Goal: Information Seeking & Learning: Learn about a topic

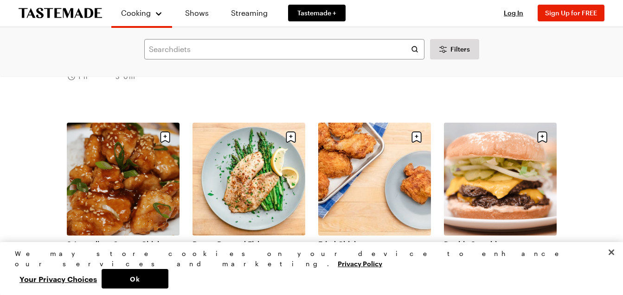
scroll to position [789, 0]
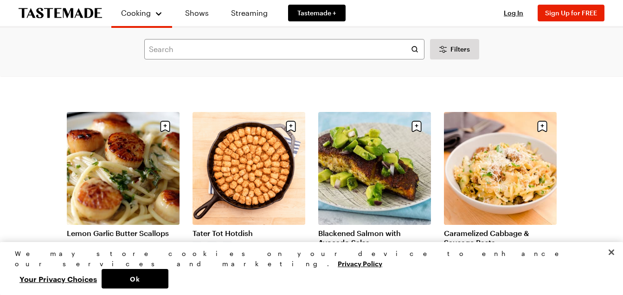
scroll to position [1949, 0]
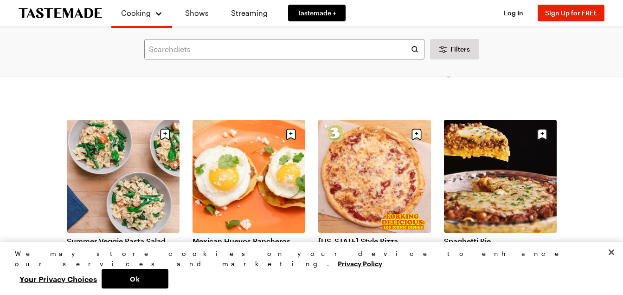
scroll to position [3295, 0]
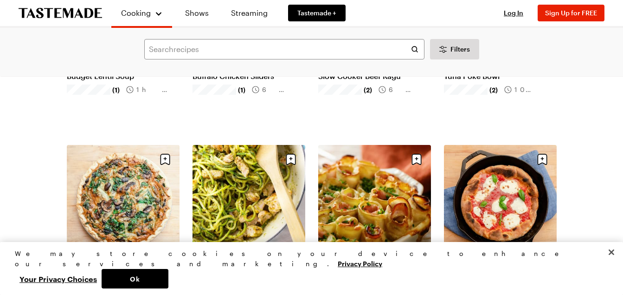
scroll to position [4409, 0]
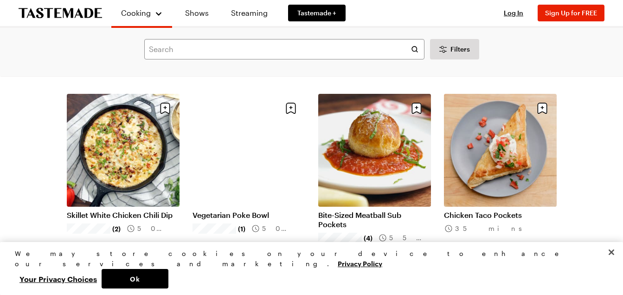
scroll to position [5384, 0]
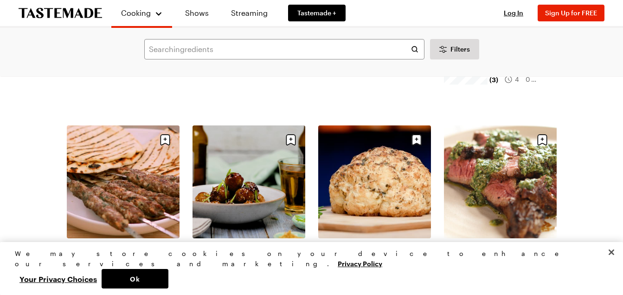
scroll to position [6683, 0]
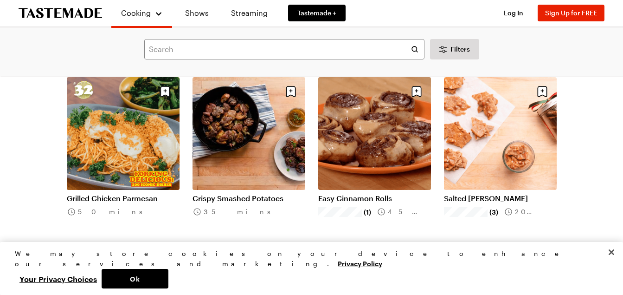
scroll to position [7658, 0]
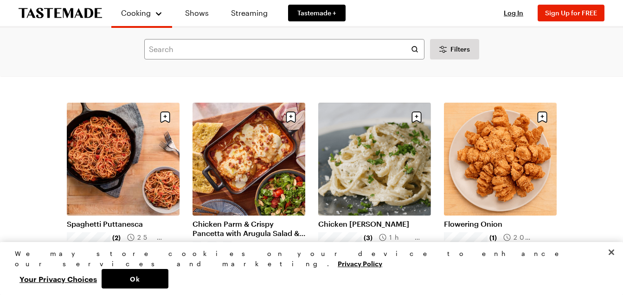
scroll to position [7844, 0]
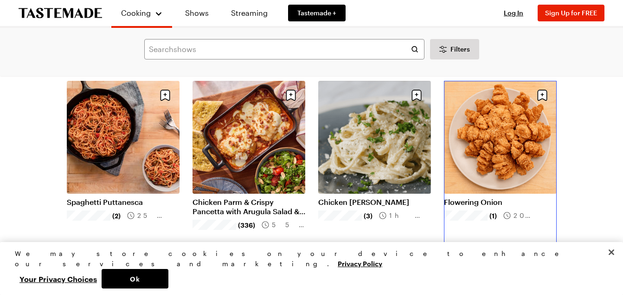
click at [481, 197] on link "Flowering Onion" at bounding box center [500, 201] width 113 height 9
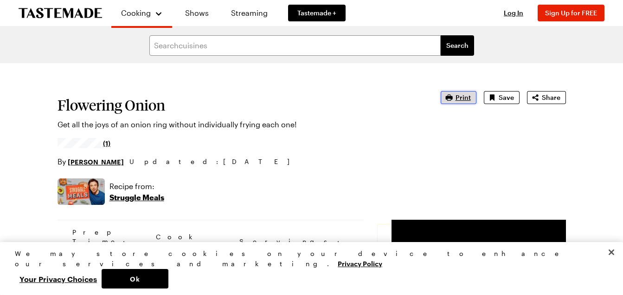
click at [459, 97] on span "Print" at bounding box center [463, 97] width 15 height 9
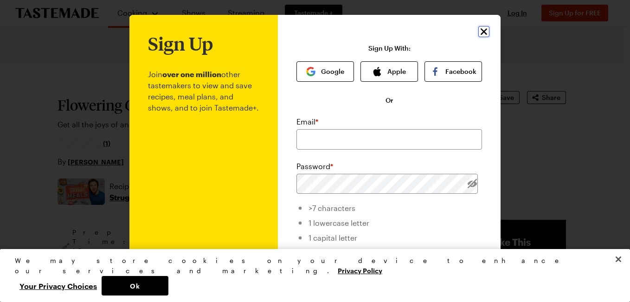
click at [479, 32] on icon "Close" at bounding box center [484, 31] width 11 height 11
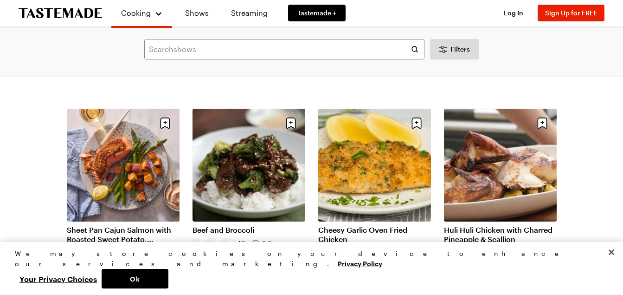
scroll to position [8818, 0]
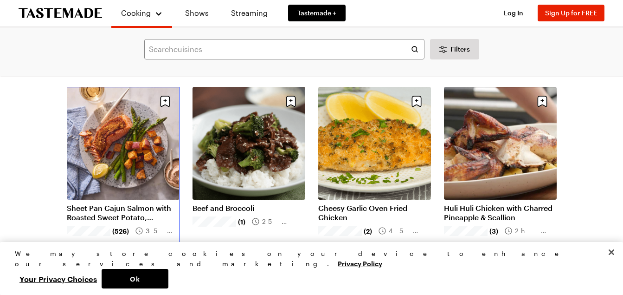
drag, startPoint x: 102, startPoint y: 100, endPoint x: -2, endPoint y: 322, distance: 245.0
drag, startPoint x: -2, startPoint y: 322, endPoint x: 50, endPoint y: 71, distance: 256.3
click at [50, 71] on div "Search recipes Filters Search" at bounding box center [311, 52] width 623 height 48
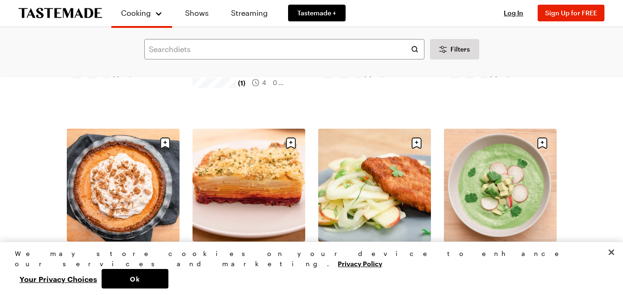
scroll to position [9932, 0]
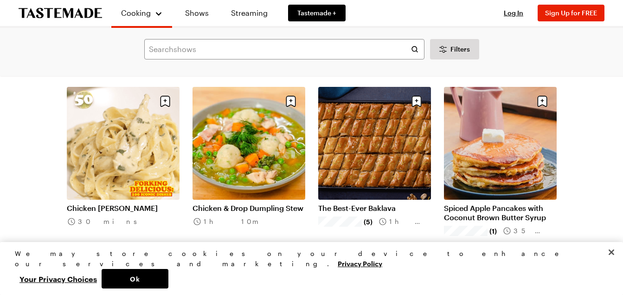
scroll to position [10907, 0]
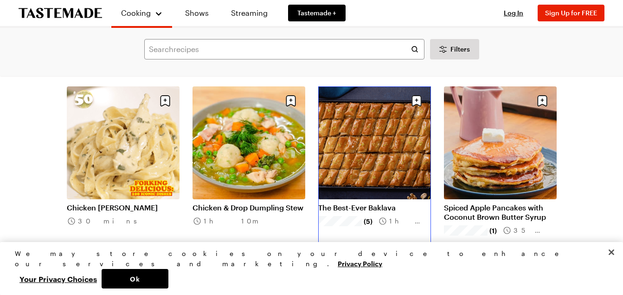
click at [361, 203] on link "The Best-Ever Baklava" at bounding box center [374, 207] width 113 height 9
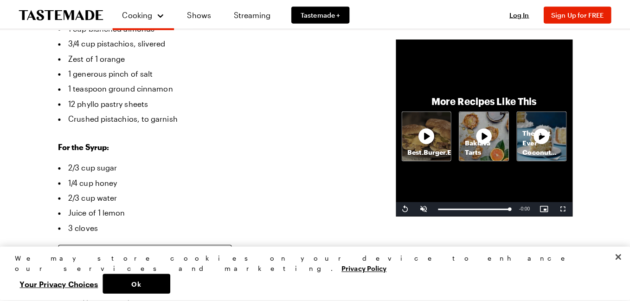
scroll to position [323, 0]
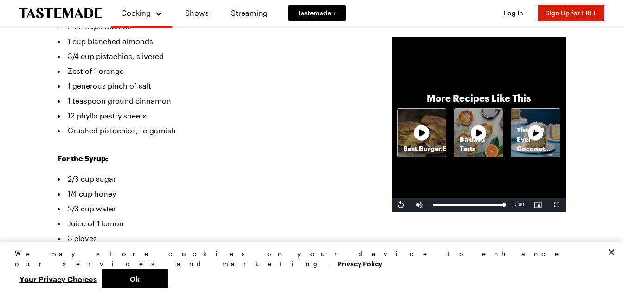
click at [562, 12] on span "Sign Up for FREE" at bounding box center [571, 13] width 52 height 8
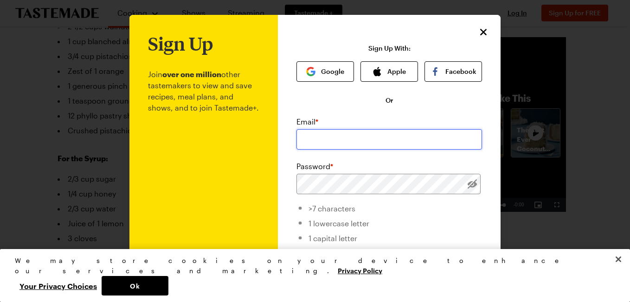
click at [307, 136] on input "email" at bounding box center [390, 139] width 186 height 20
type input "ednaedwards5650@yahoo.com"
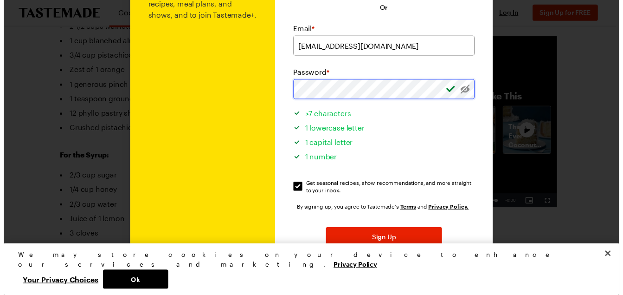
scroll to position [132, 0]
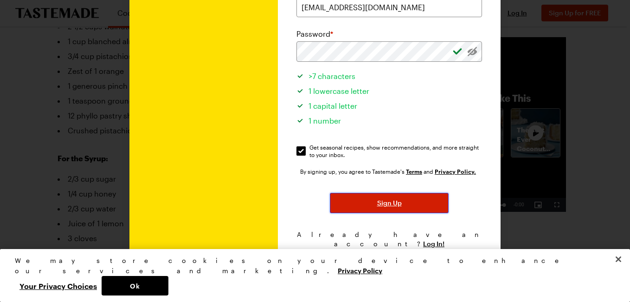
click at [383, 201] on span "Sign Up" at bounding box center [389, 202] width 25 height 9
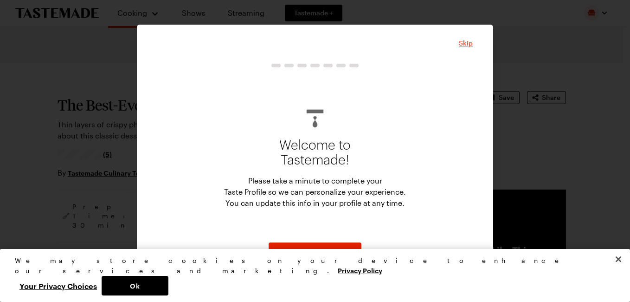
click at [466, 44] on span "Skip" at bounding box center [466, 43] width 14 height 9
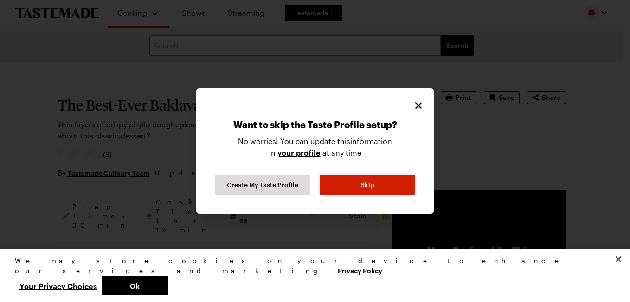
click at [370, 182] on span "Skip" at bounding box center [368, 184] width 14 height 9
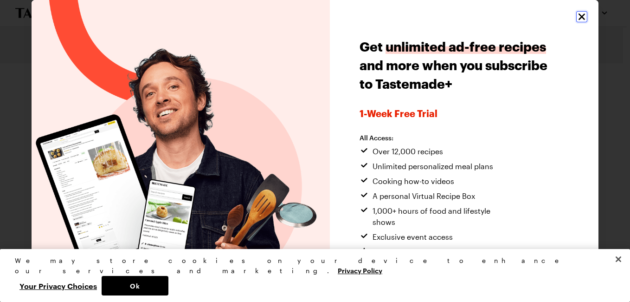
click at [576, 16] on icon "Close" at bounding box center [581, 16] width 11 height 11
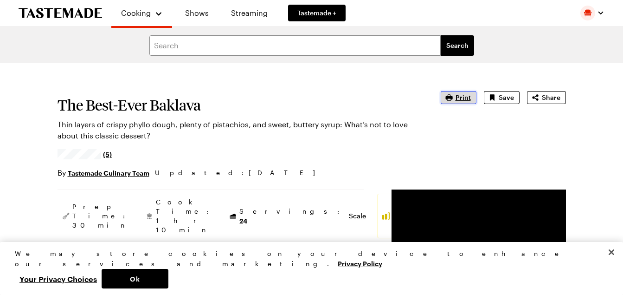
click at [459, 97] on span "Print" at bounding box center [463, 97] width 15 height 9
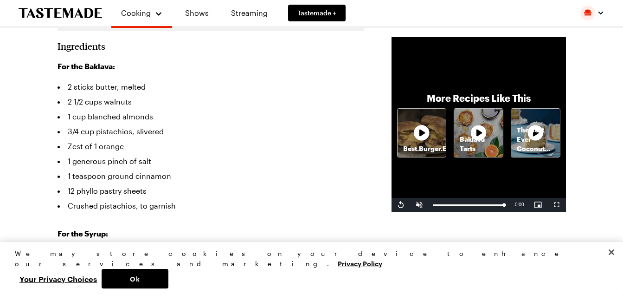
scroll to position [232, 0]
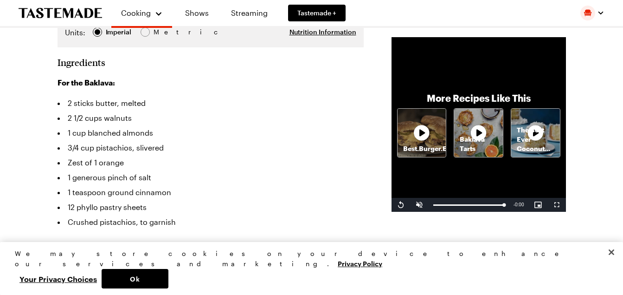
type textarea "x"
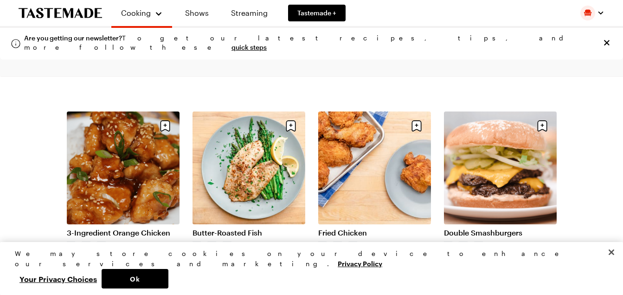
scroll to position [835, 0]
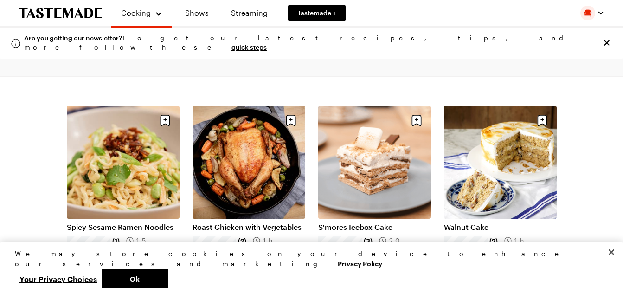
scroll to position [1764, 0]
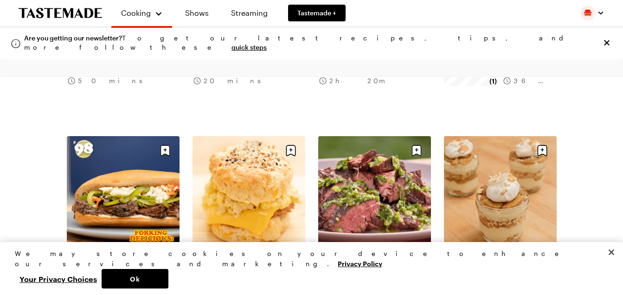
scroll to position [3063, 0]
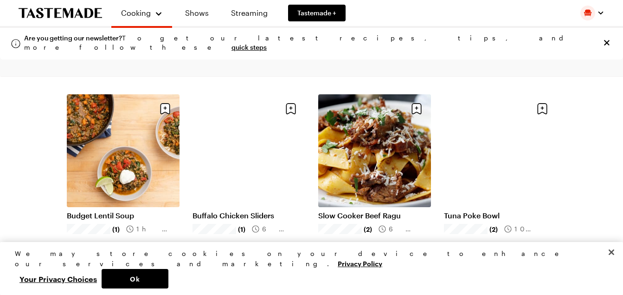
scroll to position [4270, 0]
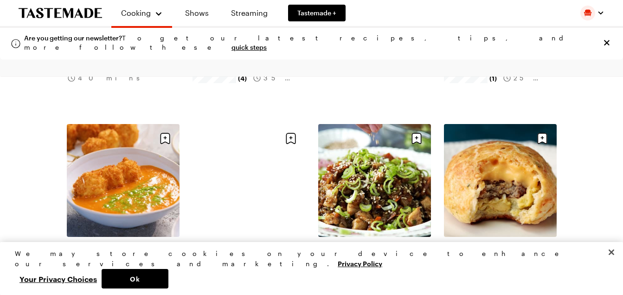
scroll to position [5152, 0]
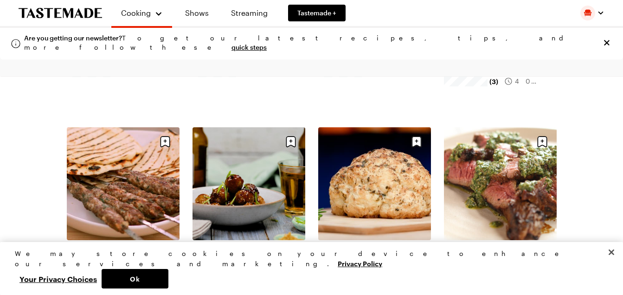
scroll to position [6683, 0]
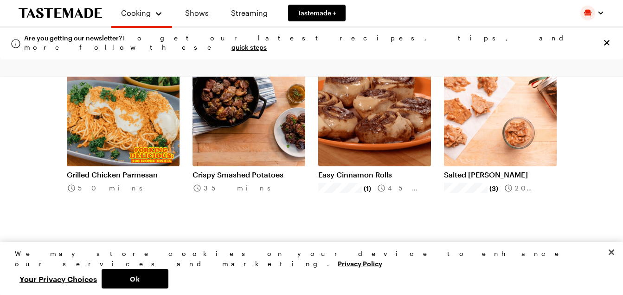
scroll to position [7704, 0]
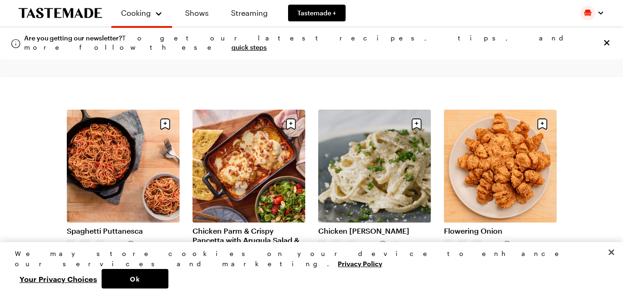
scroll to position [7844, 0]
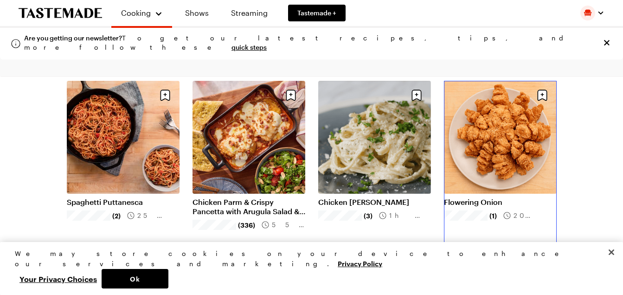
click at [459, 197] on link "Flowering Onion" at bounding box center [500, 201] width 113 height 9
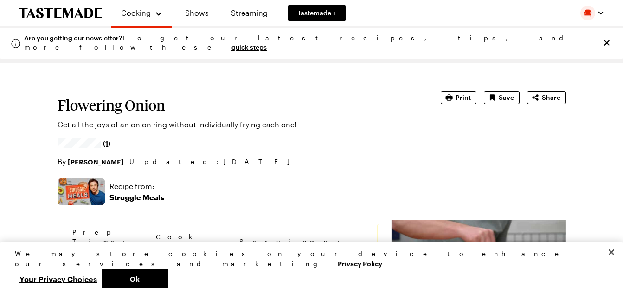
type textarea "x"
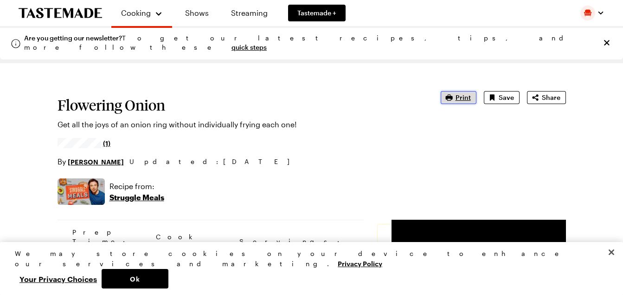
click at [458, 97] on span "Print" at bounding box center [463, 97] width 15 height 9
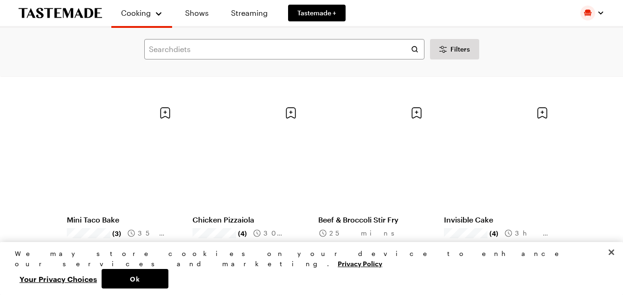
scroll to position [2509, 0]
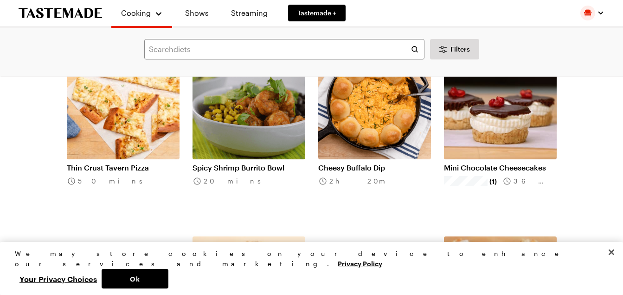
scroll to position [2927, 0]
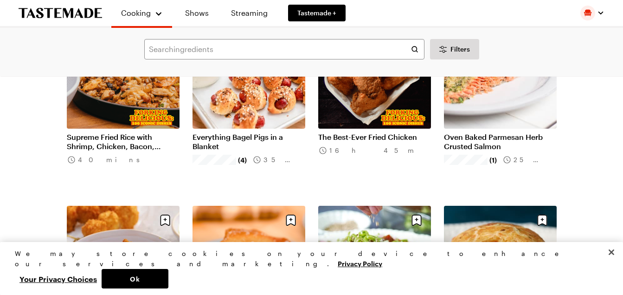
scroll to position [5062, 0]
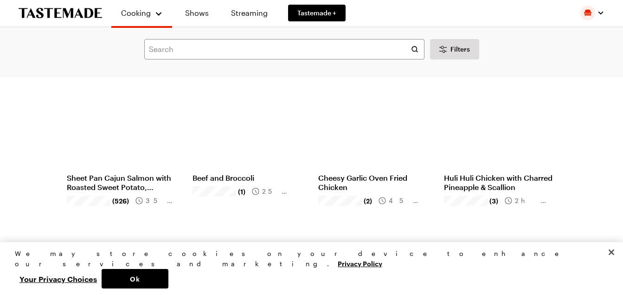
scroll to position [8821, 0]
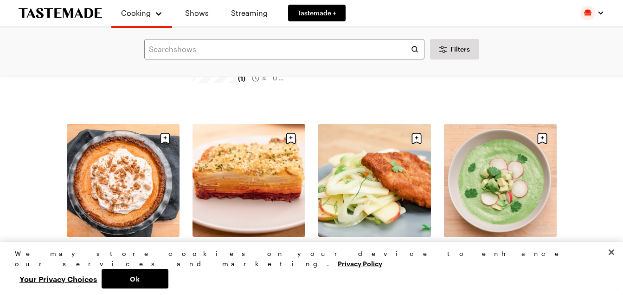
scroll to position [9935, 0]
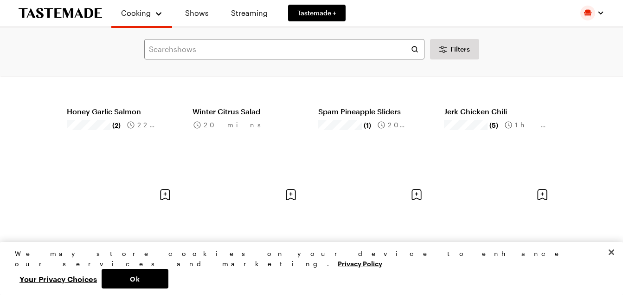
scroll to position [11188, 0]
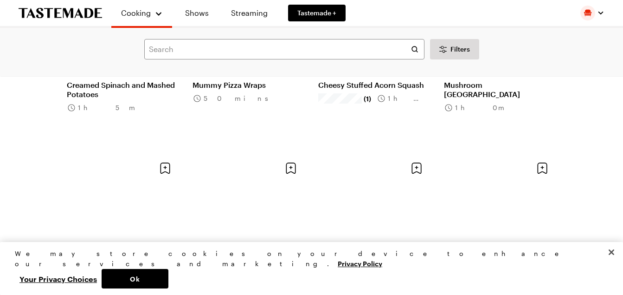
scroll to position [12348, 0]
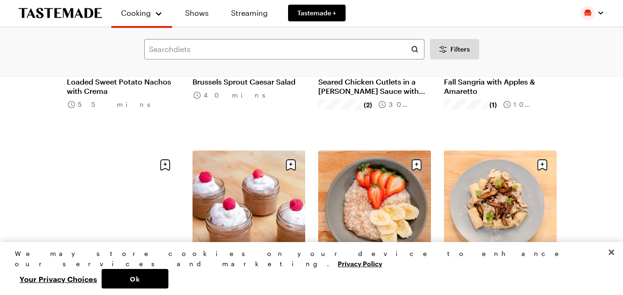
scroll to position [13509, 0]
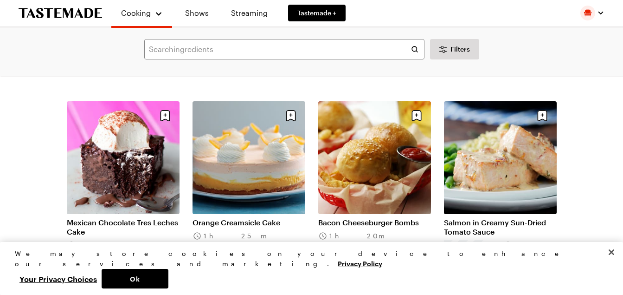
scroll to position [14483, 0]
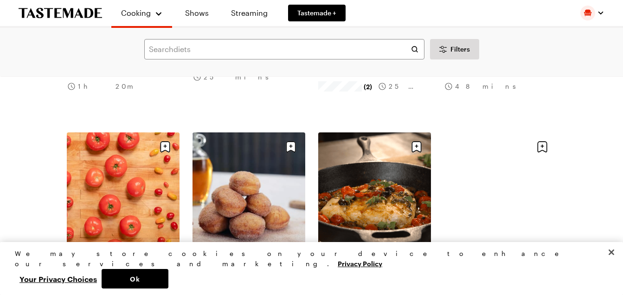
scroll to position [15597, 0]
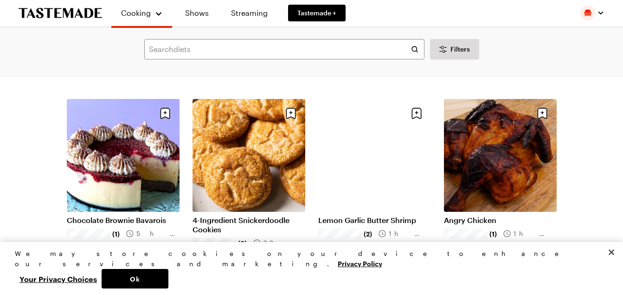
scroll to position [16757, 0]
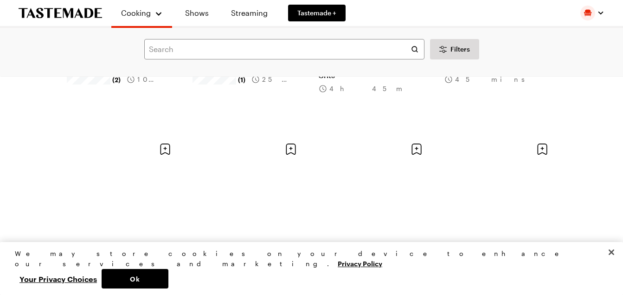
scroll to position [18057, 0]
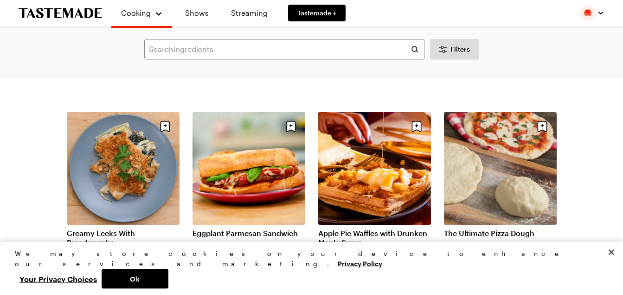
scroll to position [19217, 0]
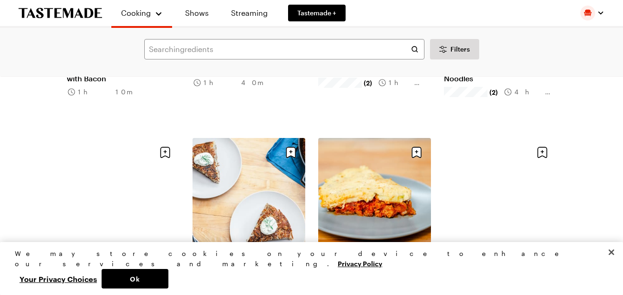
scroll to position [20331, 0]
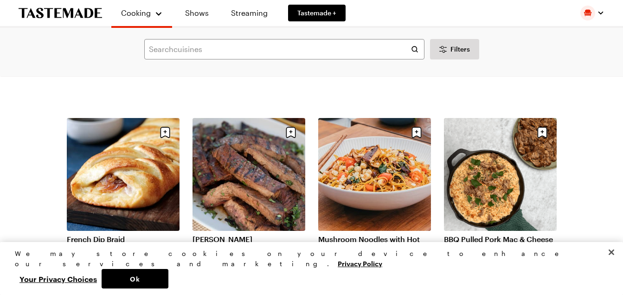
scroll to position [21306, 0]
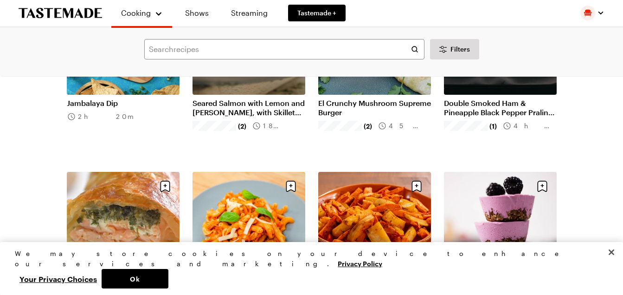
scroll to position [22605, 0]
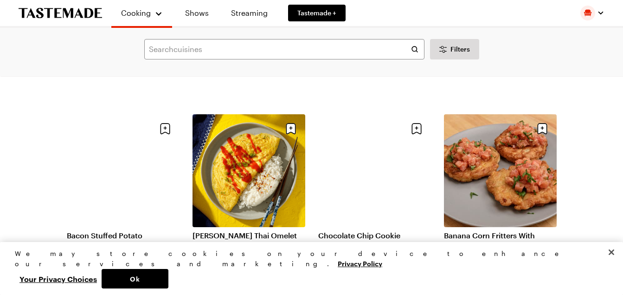
scroll to position [23765, 0]
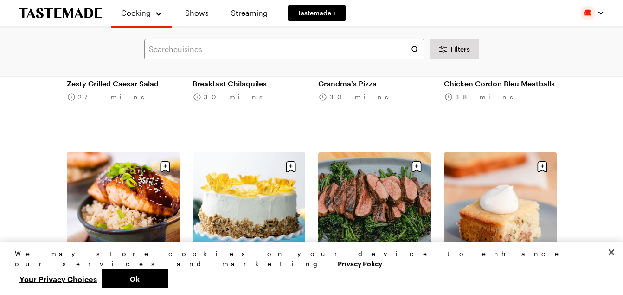
scroll to position [24879, 0]
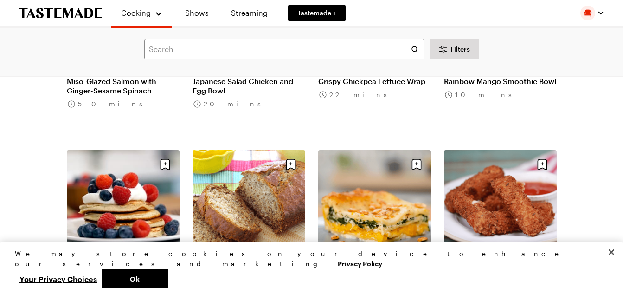
scroll to position [26040, 0]
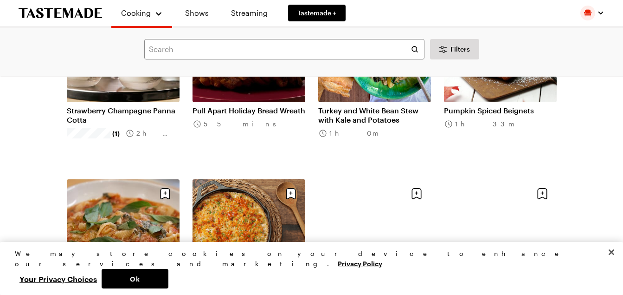
scroll to position [27154, 0]
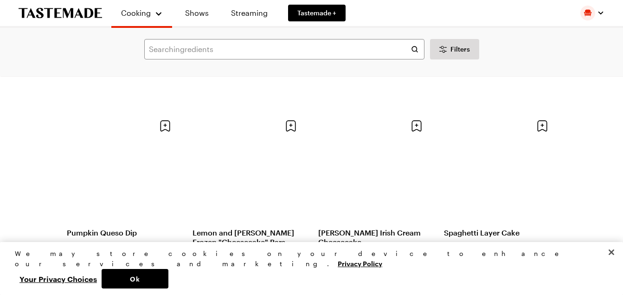
scroll to position [28360, 0]
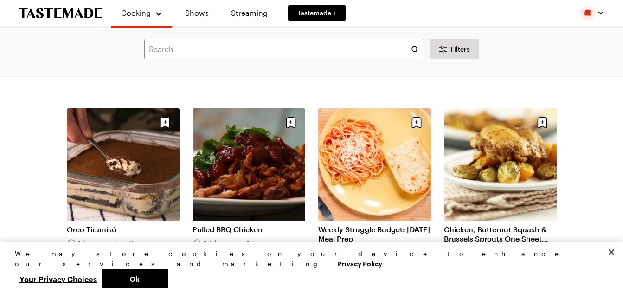
scroll to position [29288, 0]
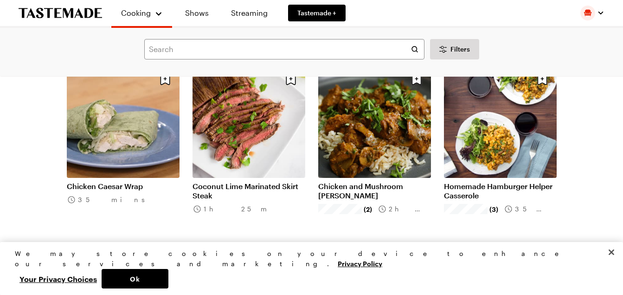
scroll to position [30449, 0]
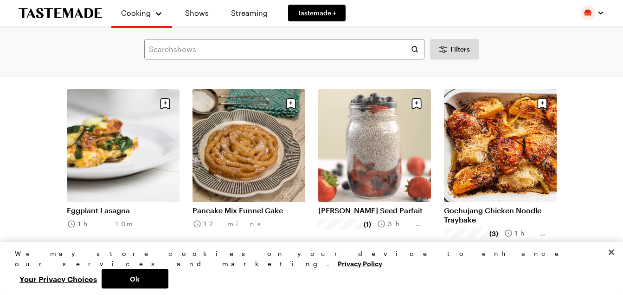
scroll to position [31563, 0]
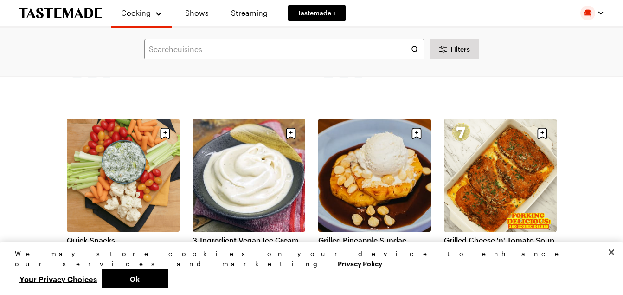
scroll to position [32909, 0]
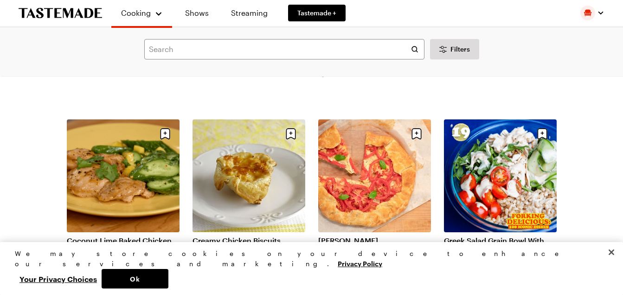
scroll to position [34069, 0]
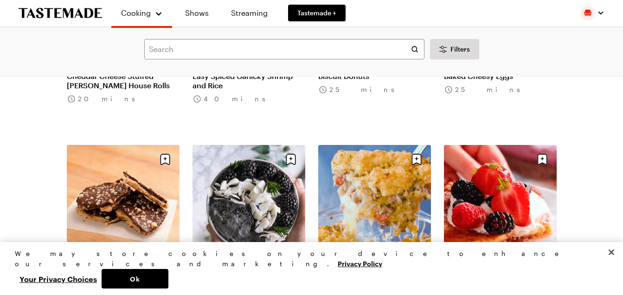
scroll to position [35136, 0]
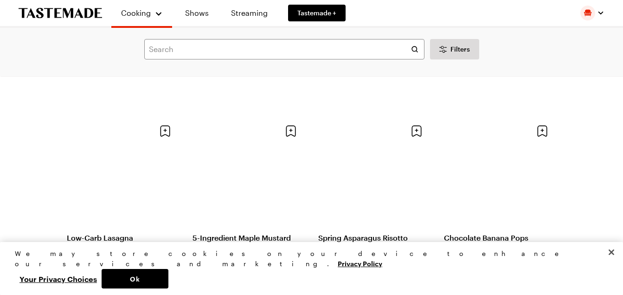
scroll to position [36297, 0]
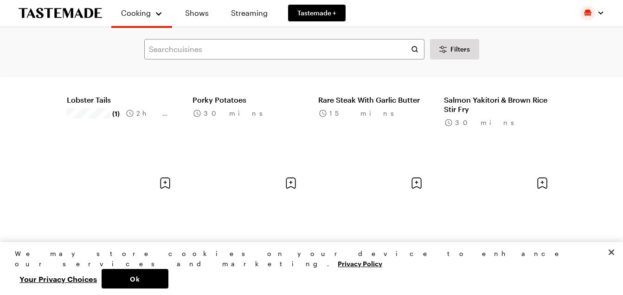
scroll to position [37225, 0]
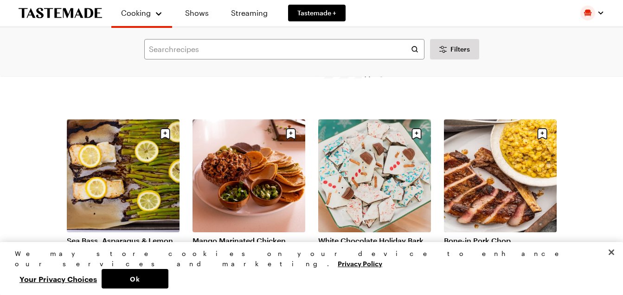
scroll to position [38571, 0]
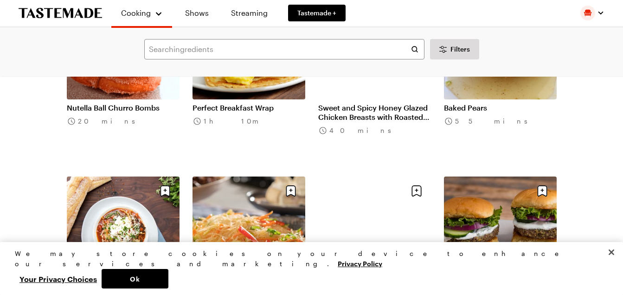
scroll to position [39685, 0]
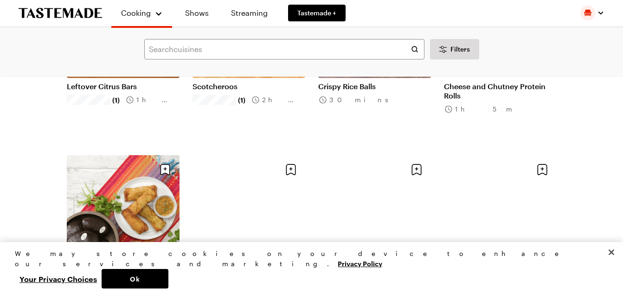
scroll to position [40845, 0]
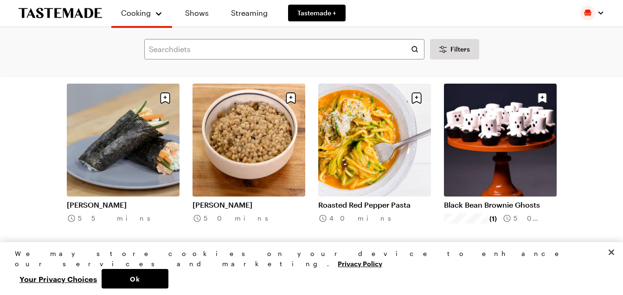
scroll to position [41820, 0]
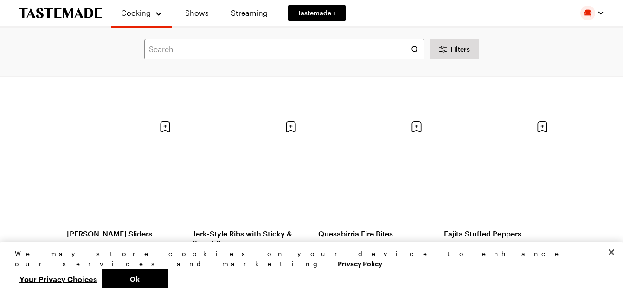
scroll to position [43165, 0]
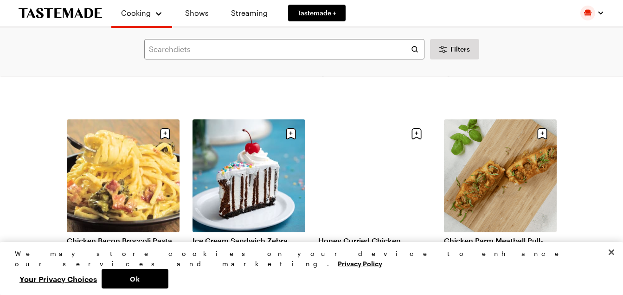
scroll to position [44279, 0]
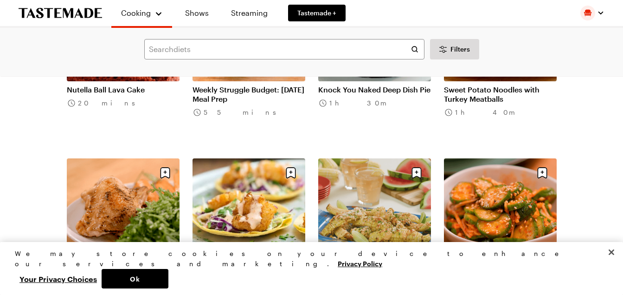
scroll to position [45208, 0]
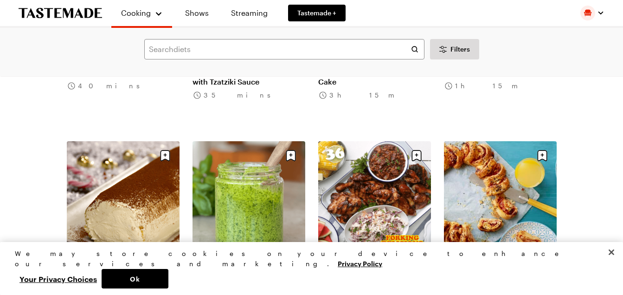
scroll to position [46531, 0]
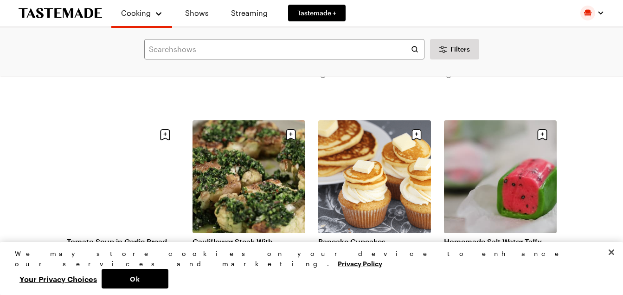
scroll to position [47670, 0]
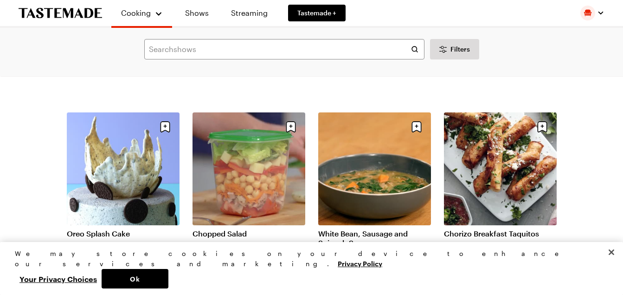
scroll to position [48828, 0]
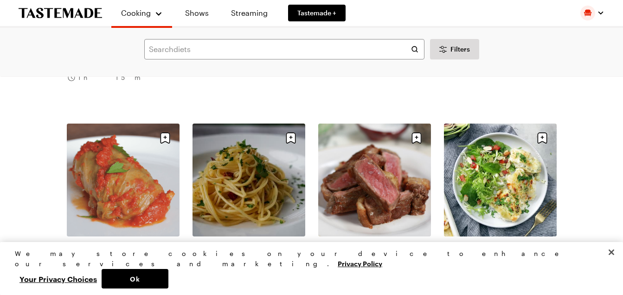
scroll to position [49974, 0]
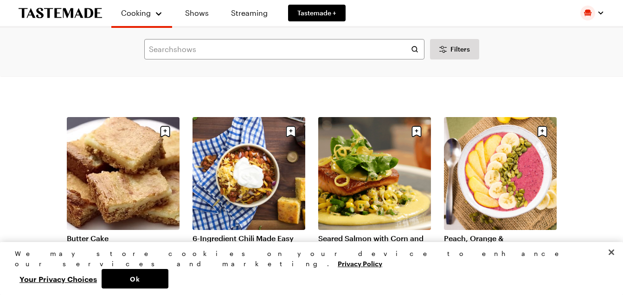
scroll to position [51102, 0]
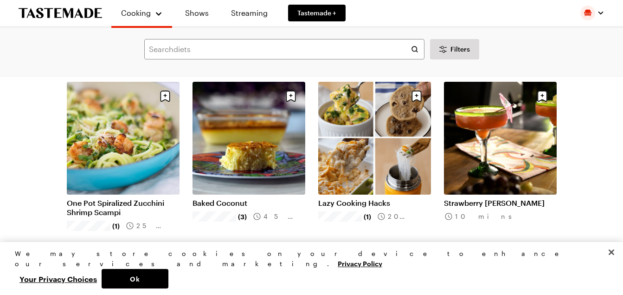
scroll to position [50174, 0]
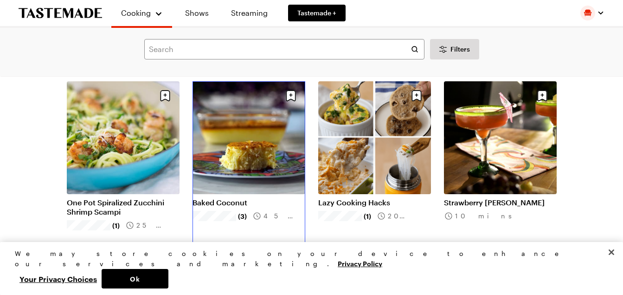
click at [255, 198] on link "Baked Coconut" at bounding box center [249, 202] width 113 height 9
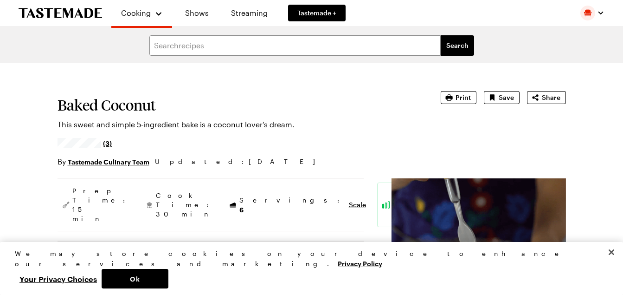
type textarea "x"
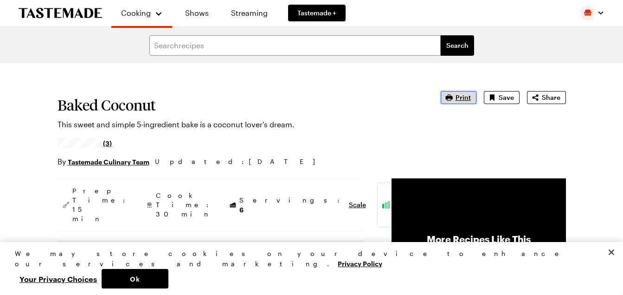
click at [463, 96] on span "Print" at bounding box center [463, 97] width 15 height 9
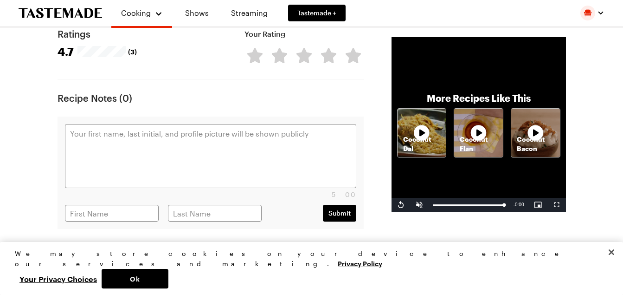
scroll to position [829, 0]
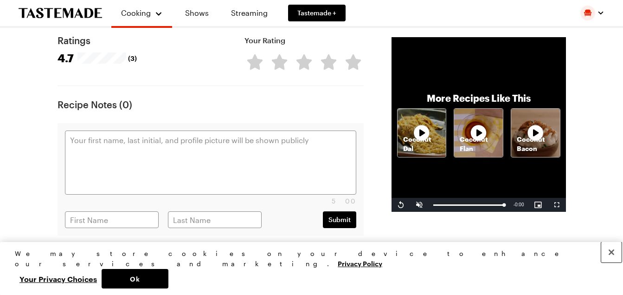
click at [611, 262] on button "Close" at bounding box center [611, 252] width 20 height 20
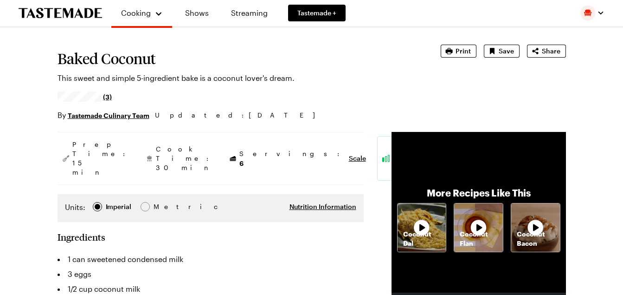
scroll to position [0, 0]
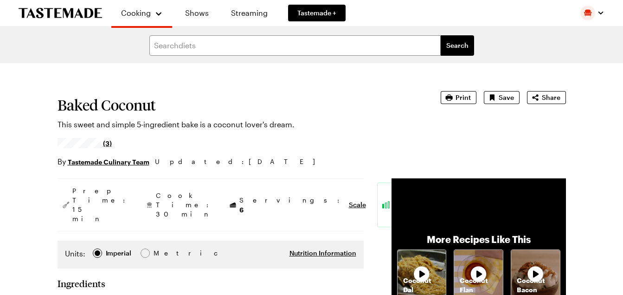
drag, startPoint x: 0, startPoint y: 0, endPoint x: 19, endPoint y: 58, distance: 61.6
click at [19, 58] on form "Search diets Search" at bounding box center [311, 45] width 623 height 35
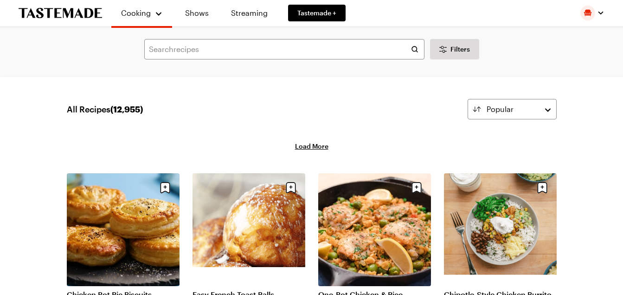
scroll to position [50174, 0]
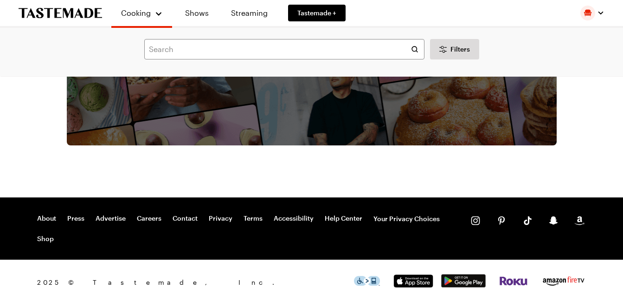
scroll to position [2509, 0]
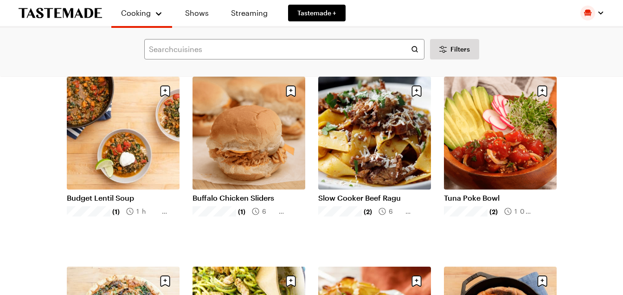
scroll to position [4258, 0]
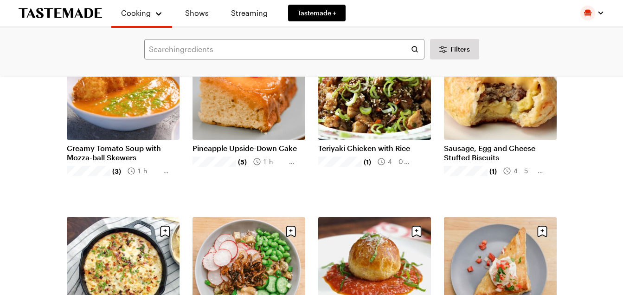
scroll to position [5272, 0]
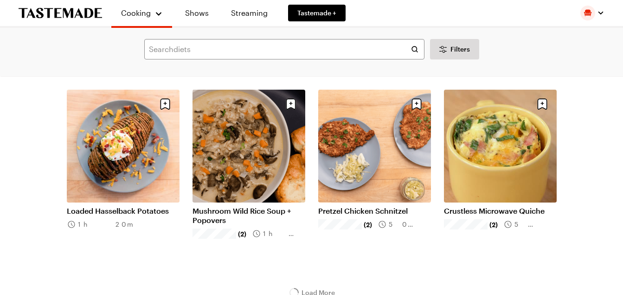
scroll to position [5673, 0]
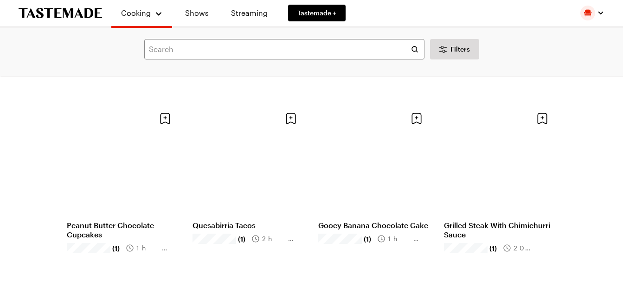
scroll to position [8204, 0]
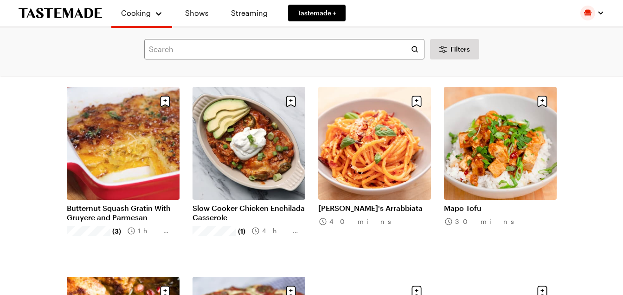
scroll to position [8408, 0]
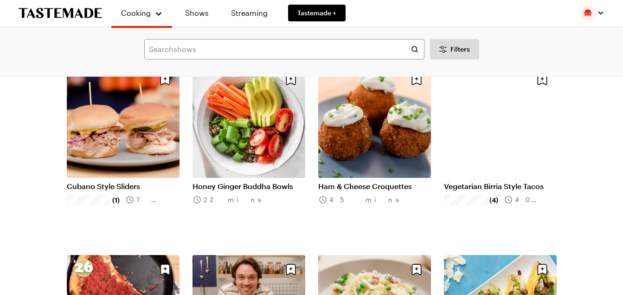
scroll to position [9569, 0]
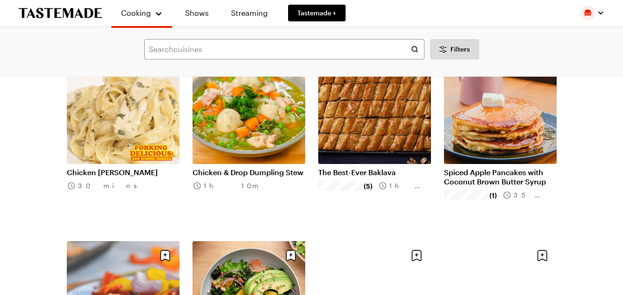
scroll to position [10915, 0]
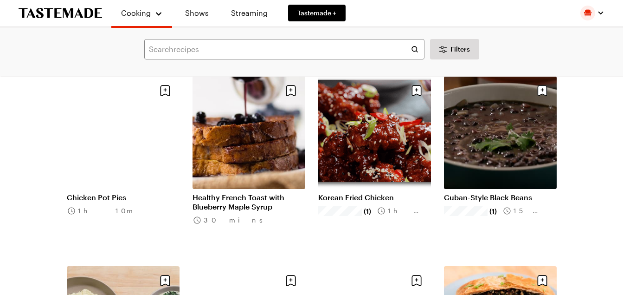
scroll to position [12075, 0]
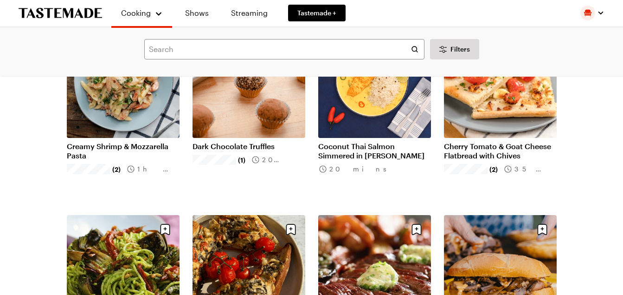
scroll to position [15184, 0]
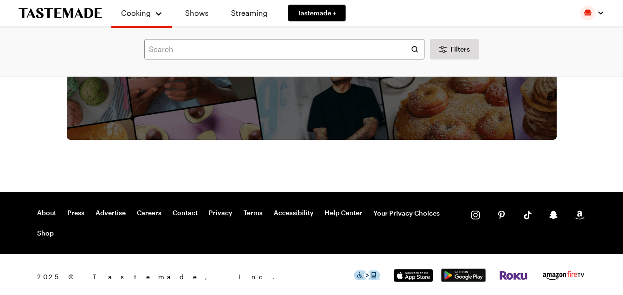
scroll to position [17315, 0]
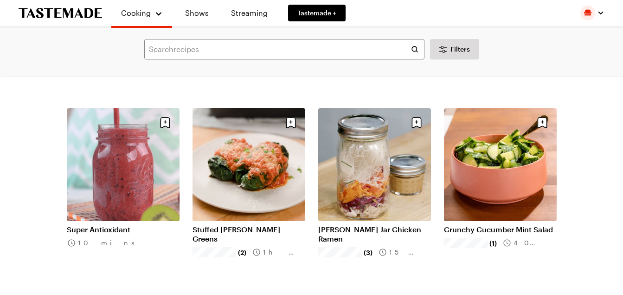
scroll to position [17130, 0]
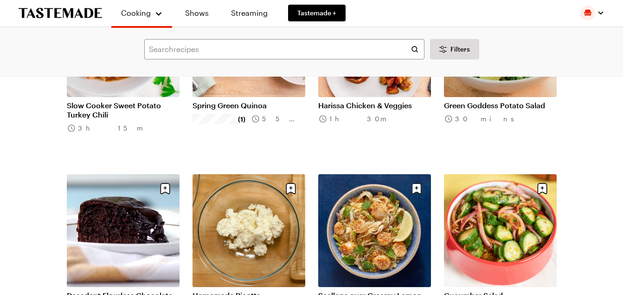
scroll to position [18800, 0]
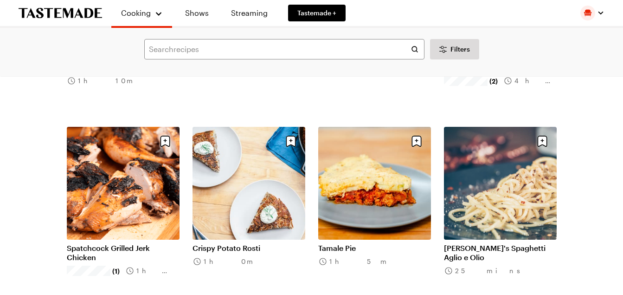
scroll to position [20332, 0]
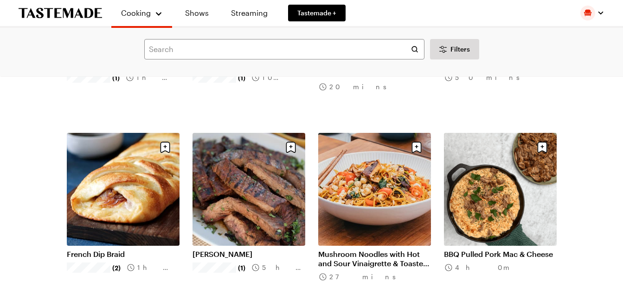
scroll to position [21305, 0]
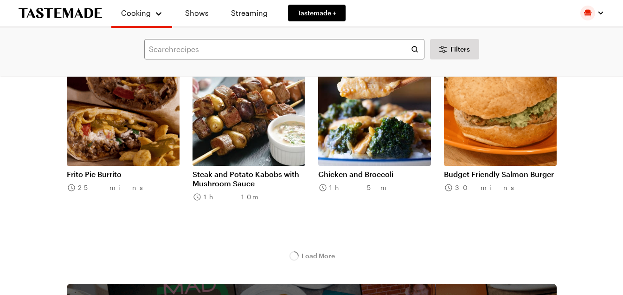
scroll to position [21631, 0]
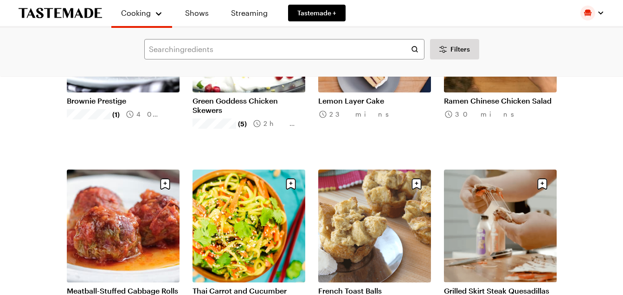
scroll to position [23534, 0]
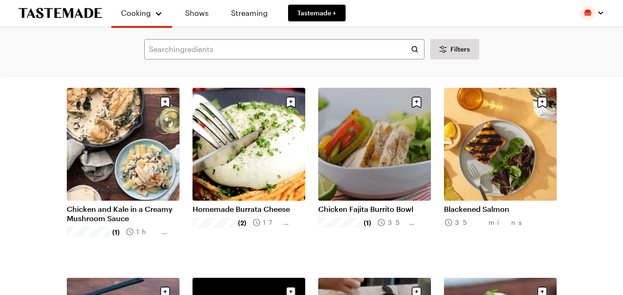
scroll to position [24555, 0]
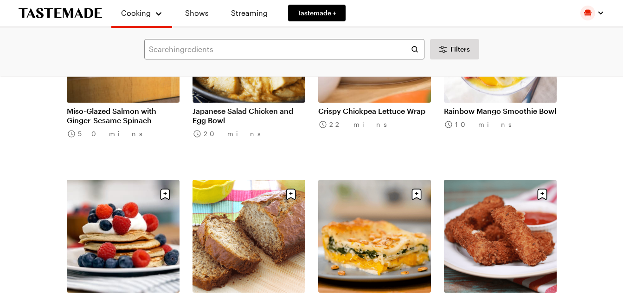
scroll to position [25994, 0]
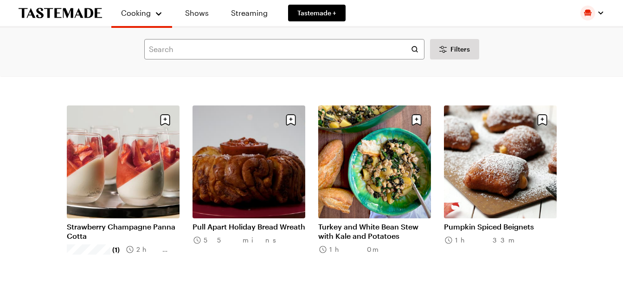
scroll to position [27015, 0]
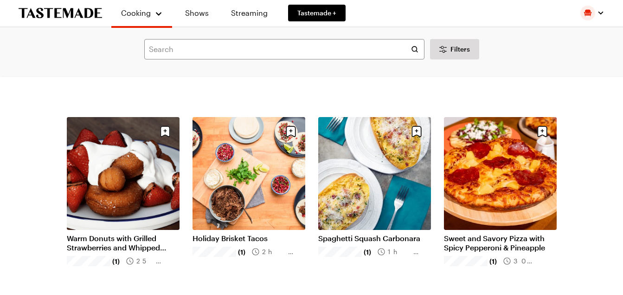
scroll to position [29494, 0]
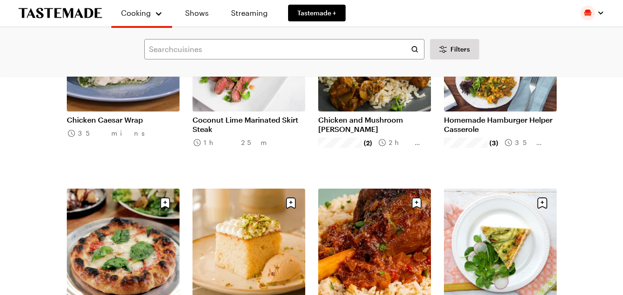
scroll to position [30561, 0]
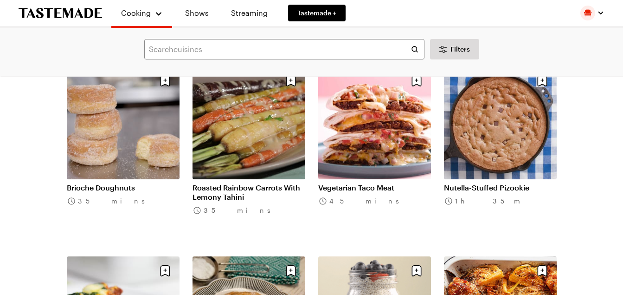
scroll to position [31396, 0]
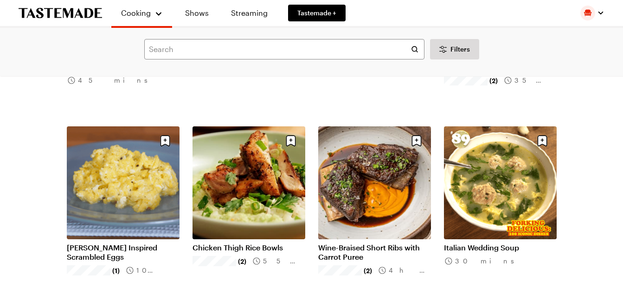
scroll to position [32696, 0]
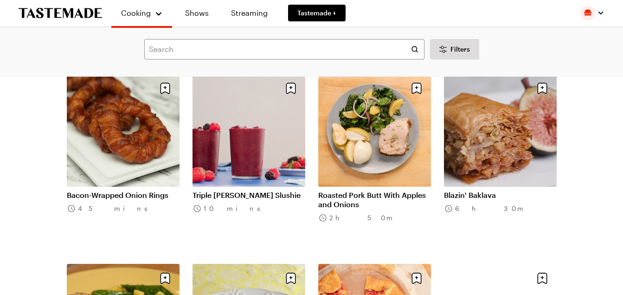
scroll to position [33903, 0]
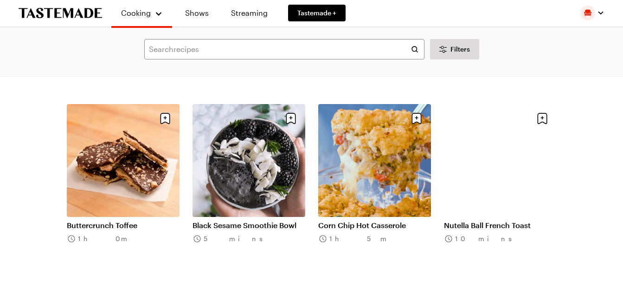
scroll to position [35156, 0]
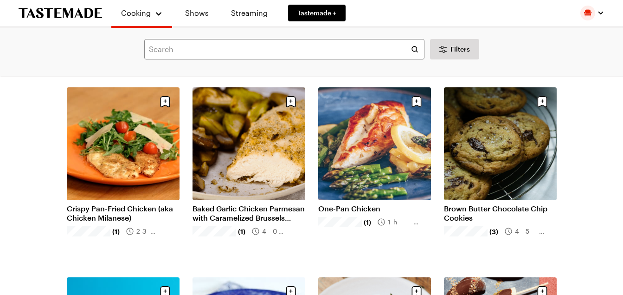
scroll to position [36130, 0]
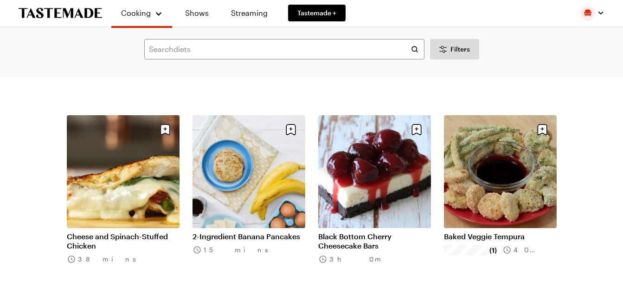
scroll to position [37430, 0]
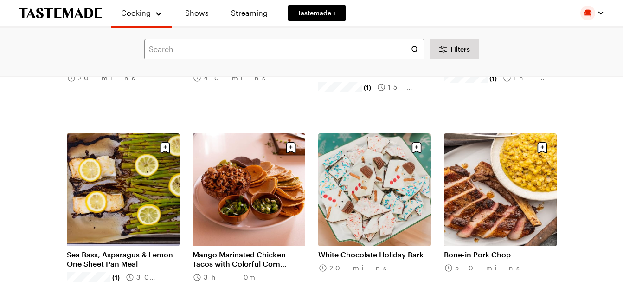
scroll to position [38544, 0]
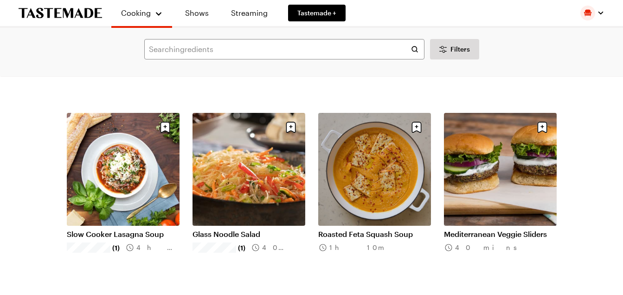
scroll to position [39704, 0]
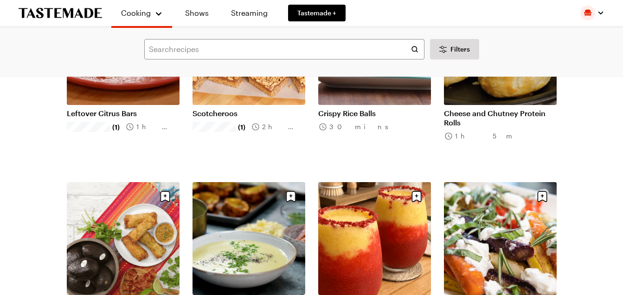
scroll to position [40818, 0]
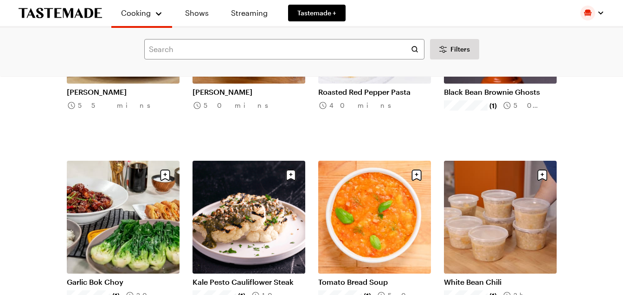
scroll to position [41962, 0]
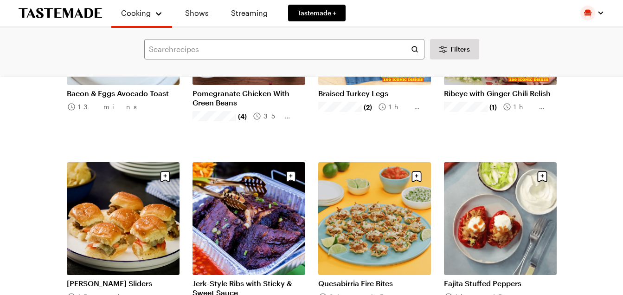
scroll to position [43092, 0]
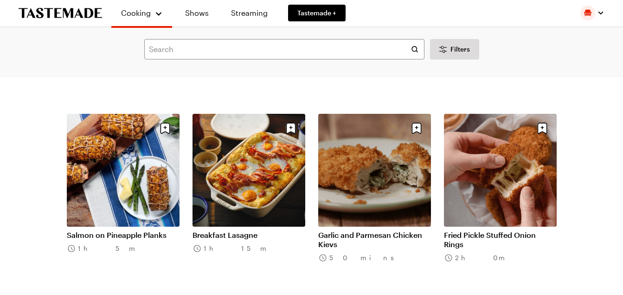
scroll to position [44270, 0]
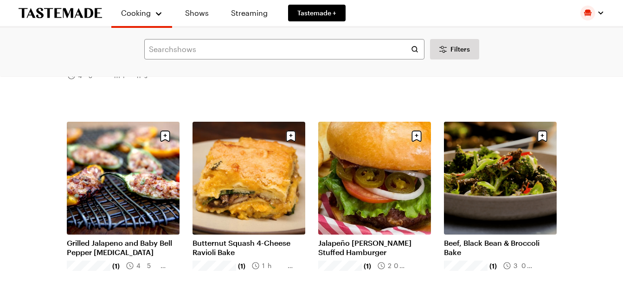
scroll to position [45415, 0]
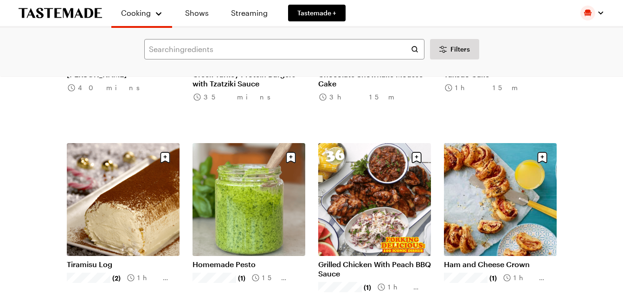
scroll to position [46557, 0]
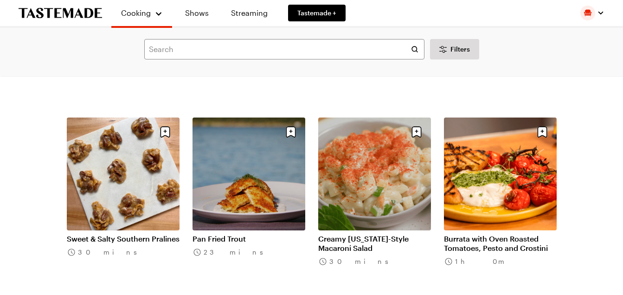
scroll to position [47501, 0]
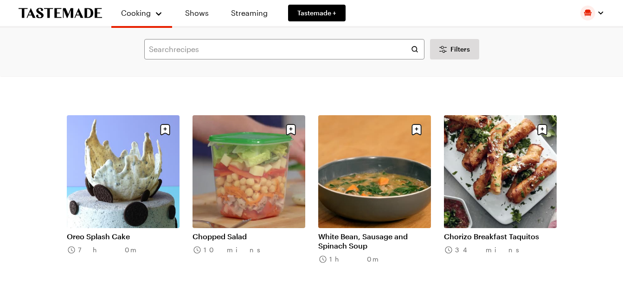
scroll to position [48894, 0]
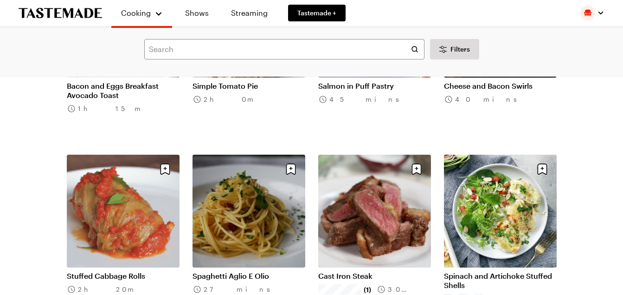
scroll to position [50134, 0]
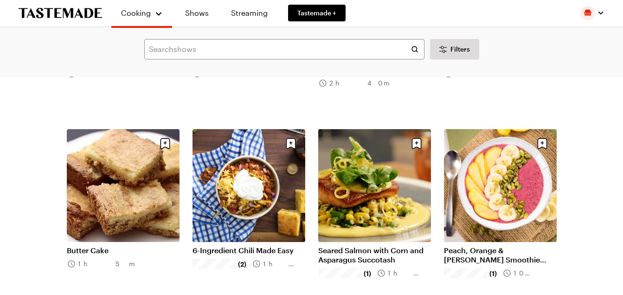
scroll to position [51112, 0]
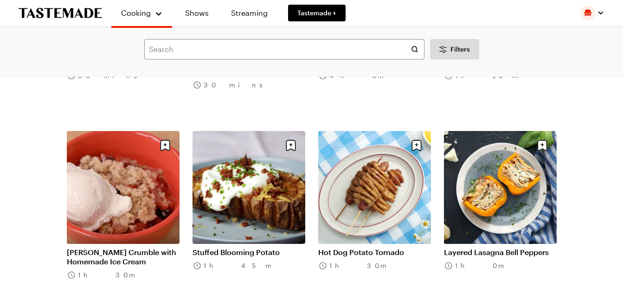
scroll to position [52235, 0]
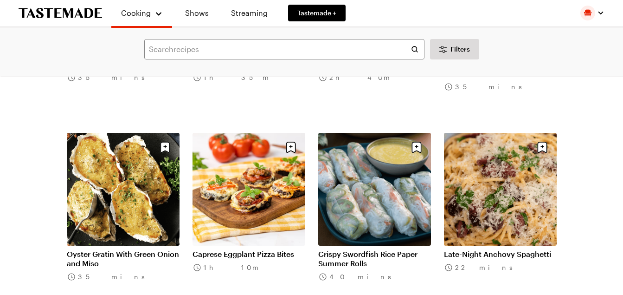
scroll to position [53375, 0]
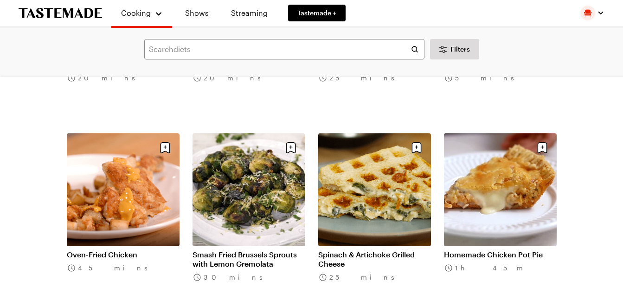
scroll to position [54509, 0]
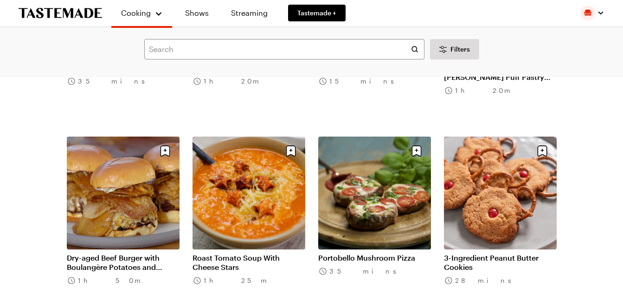
scroll to position [55635, 0]
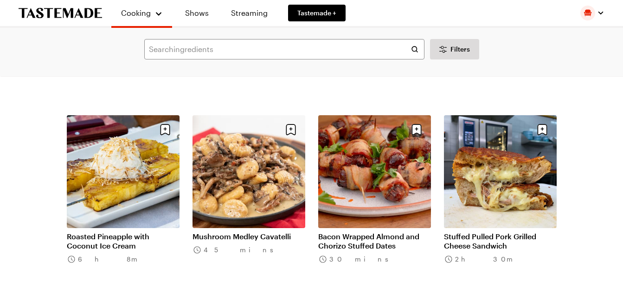
scroll to position [56796, 0]
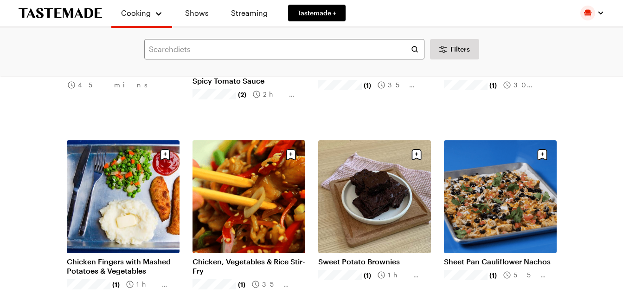
scroll to position [57928, 0]
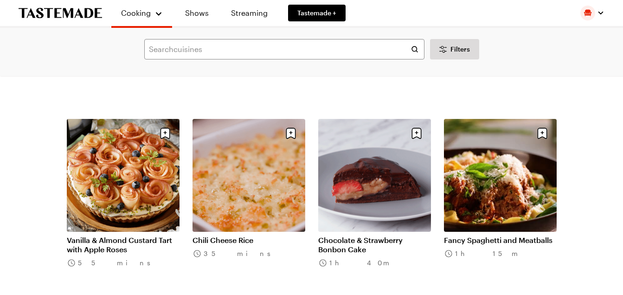
scroll to position [59083, 0]
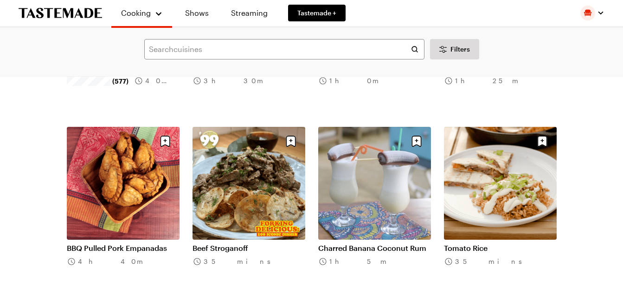
scroll to position [60218, 0]
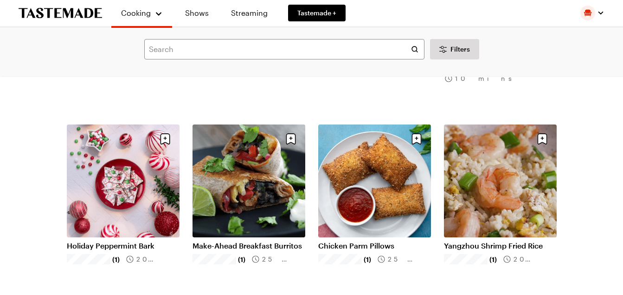
scroll to position [61356, 0]
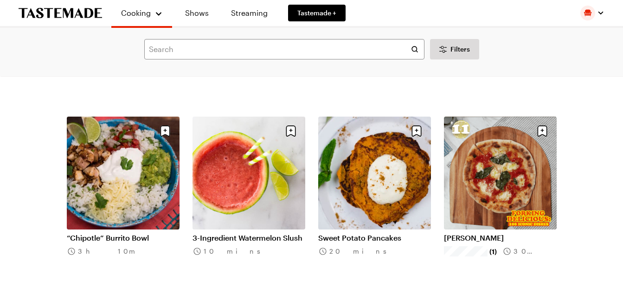
scroll to position [62492, 0]
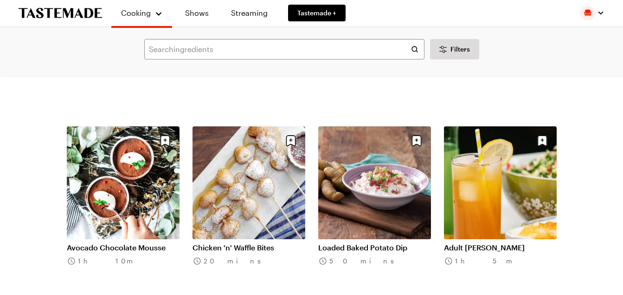
scroll to position [63636, 0]
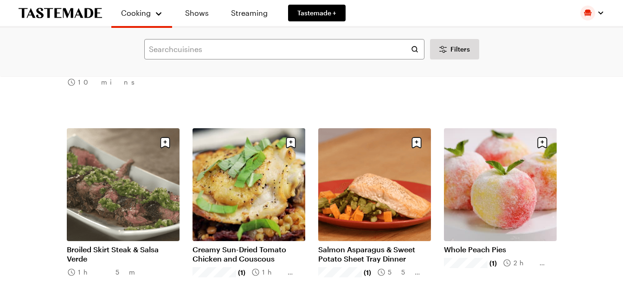
scroll to position [64766, 0]
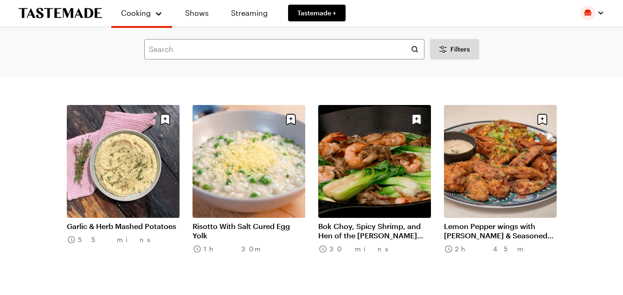
scroll to position [65927, 0]
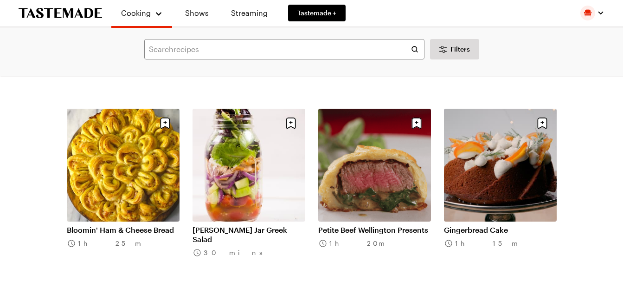
scroll to position [67053, 0]
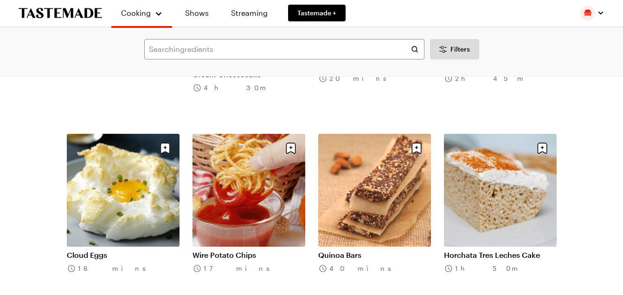
scroll to position [68196, 0]
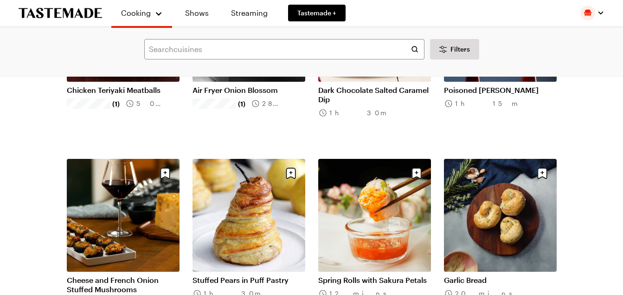
scroll to position [69315, 0]
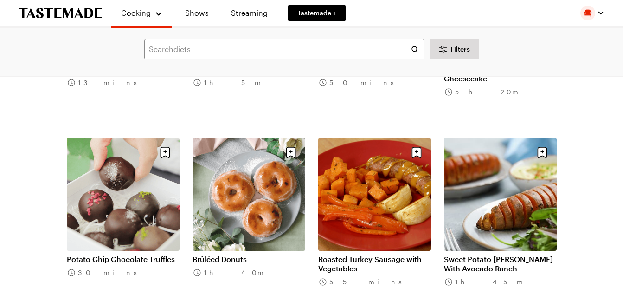
scroll to position [70439, 0]
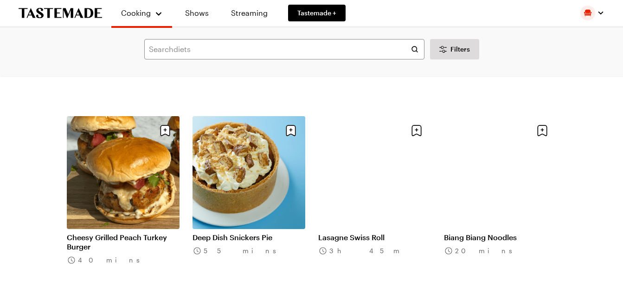
scroll to position [71613, 0]
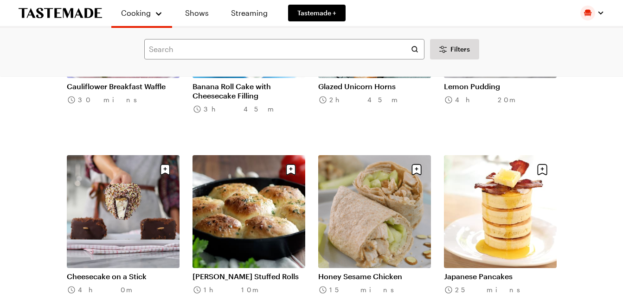
scroll to position [72703, 0]
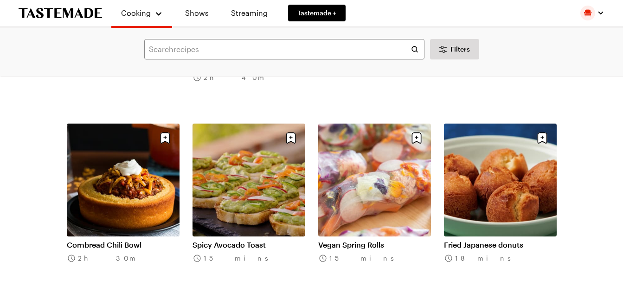
scroll to position [73909, 0]
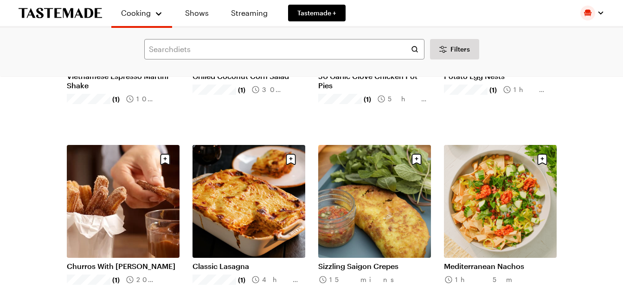
scroll to position [75003, 0]
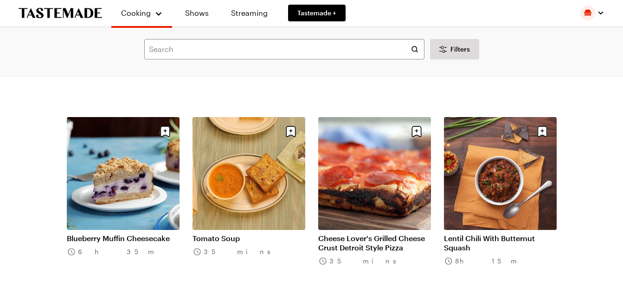
scroll to position [76184, 0]
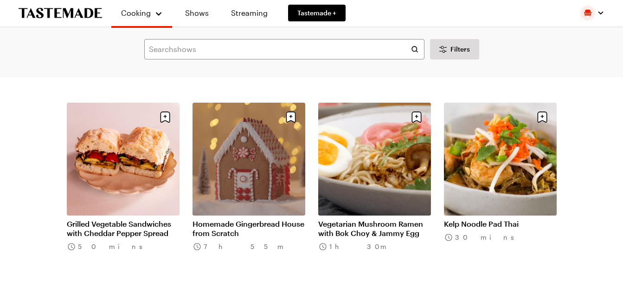
scroll to position [77297, 0]
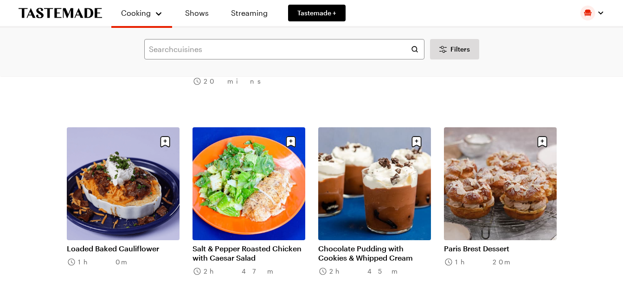
scroll to position [78435, 0]
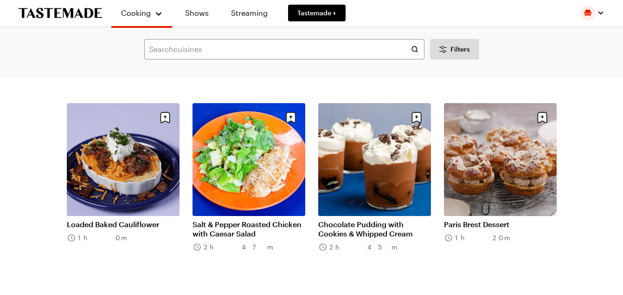
scroll to position [78411, 0]
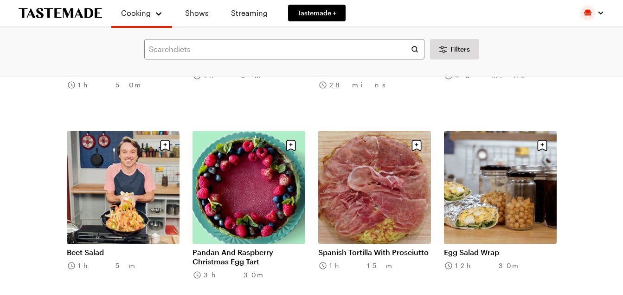
scroll to position [80718, 0]
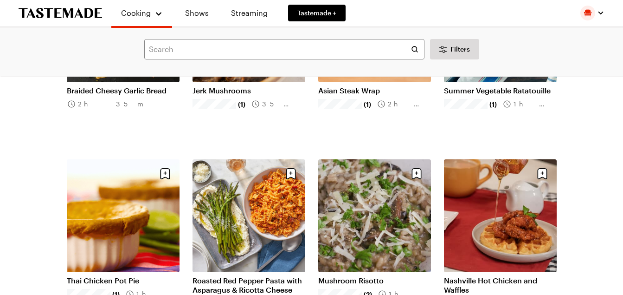
scroll to position [81847, 0]
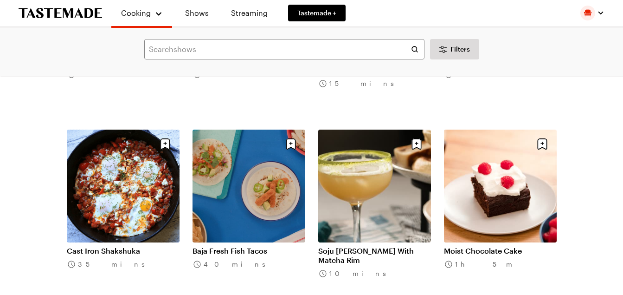
scroll to position [83006, 0]
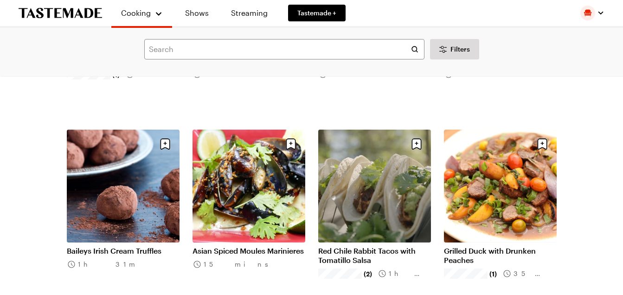
scroll to position [84148, 0]
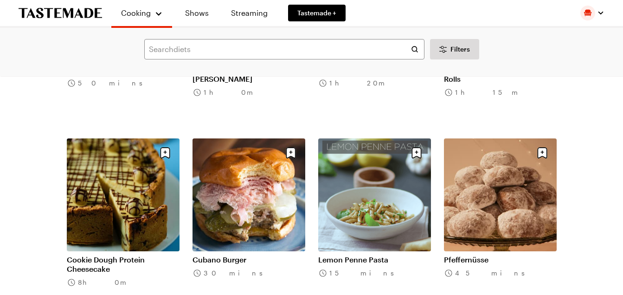
scroll to position [85251, 0]
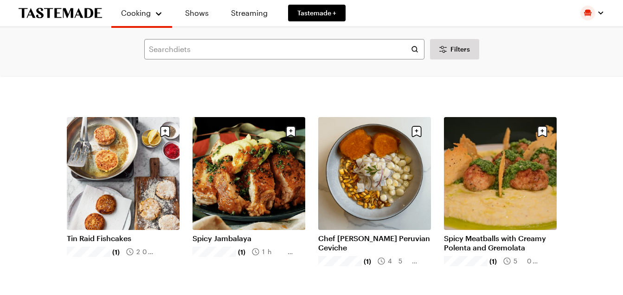
scroll to position [86420, 0]
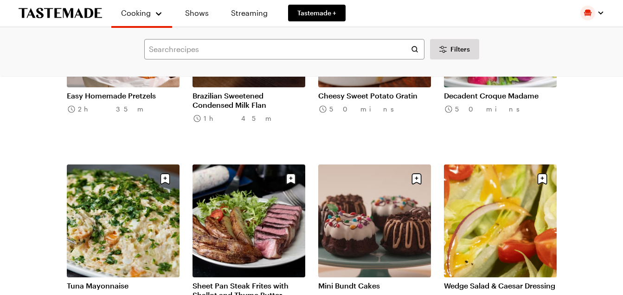
scroll to position [87532, 0]
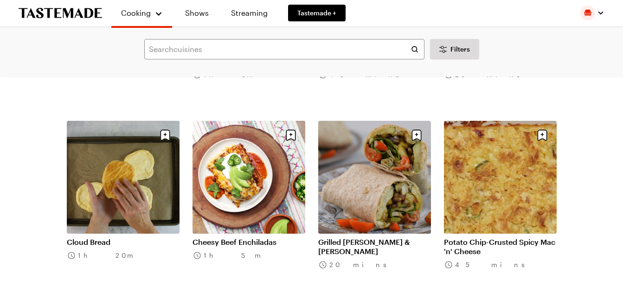
scroll to position [88669, 0]
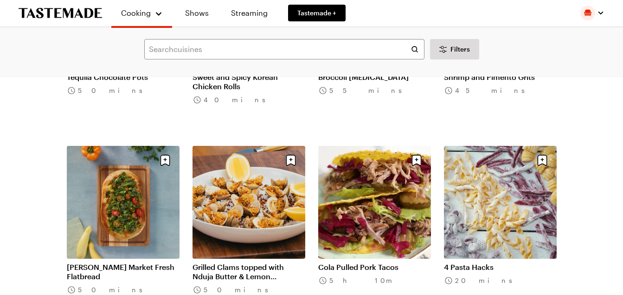
scroll to position [89829, 0]
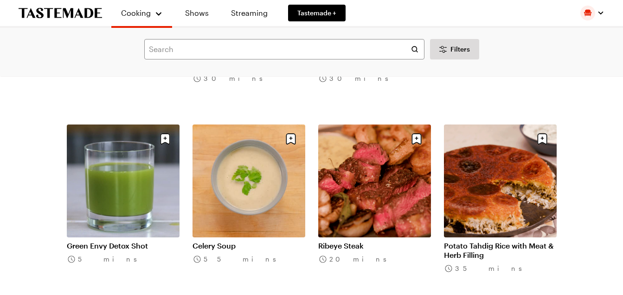
scroll to position [91035, 0]
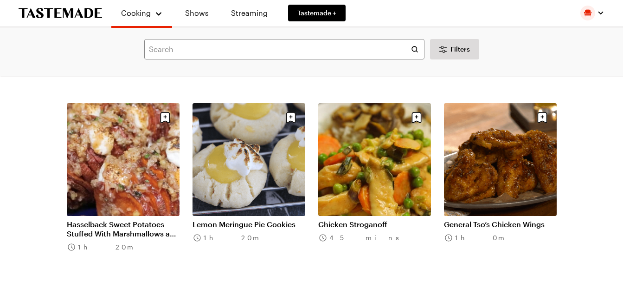
scroll to position [92242, 0]
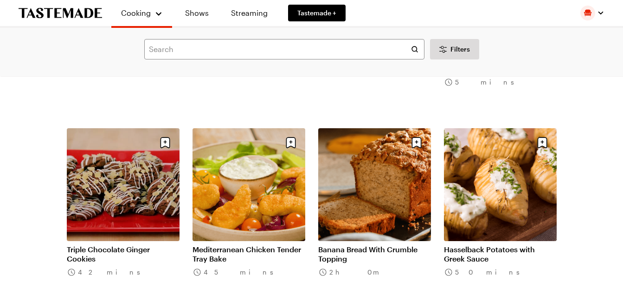
scroll to position [93247, 0]
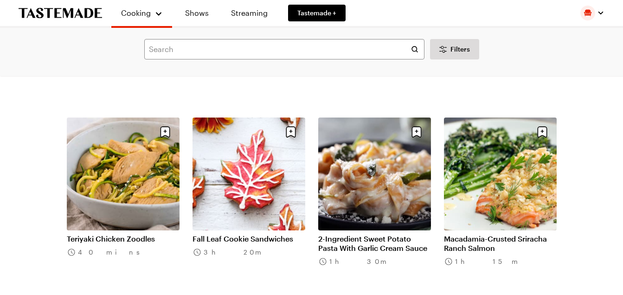
scroll to position [94377, 0]
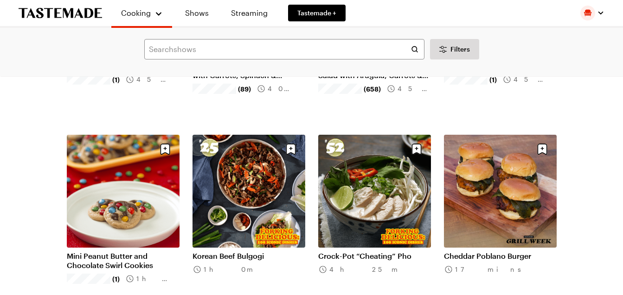
scroll to position [95537, 0]
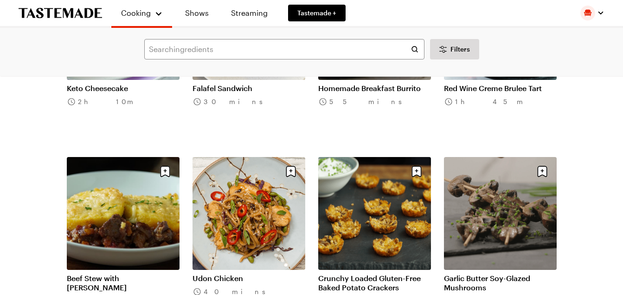
scroll to position [96642, 0]
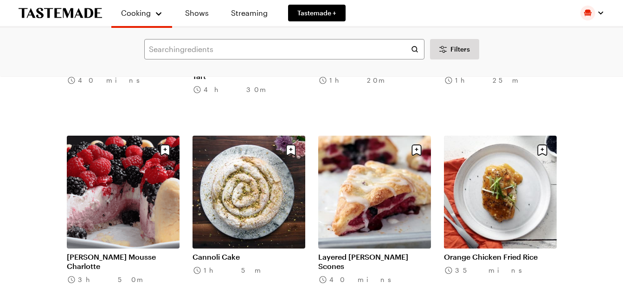
scroll to position [97806, 0]
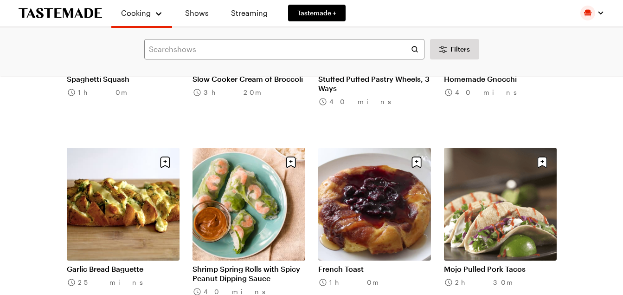
scroll to position [98925, 0]
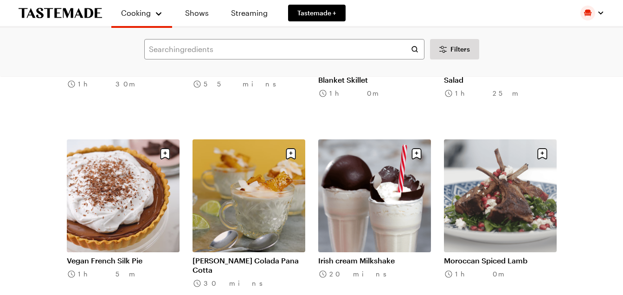
scroll to position [100069, 0]
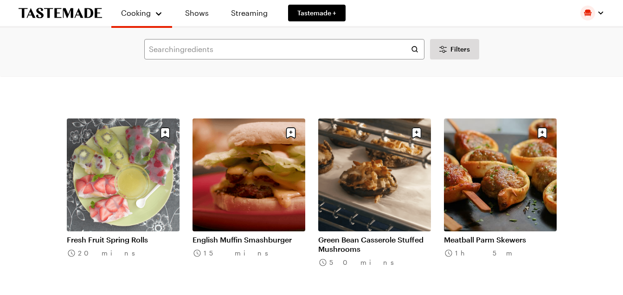
scroll to position [101199, 0]
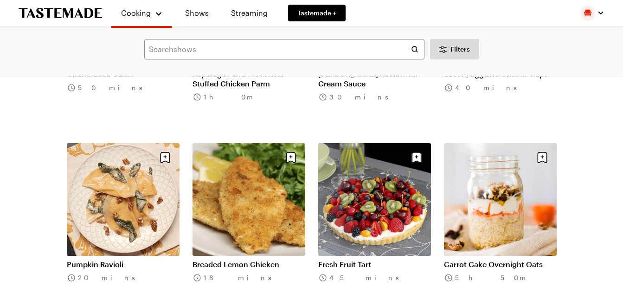
scroll to position [102343, 0]
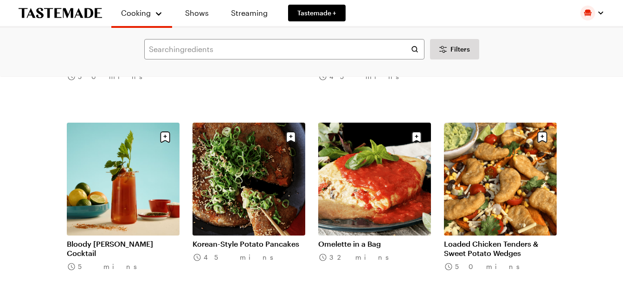
scroll to position [103485, 0]
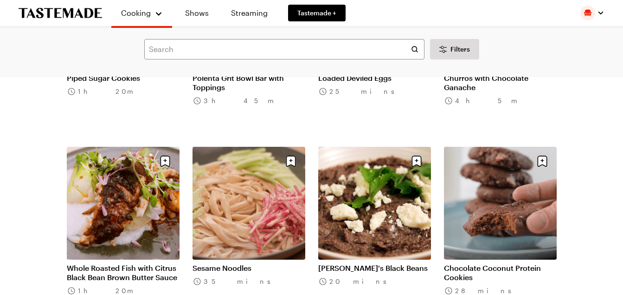
scroll to position [104634, 0]
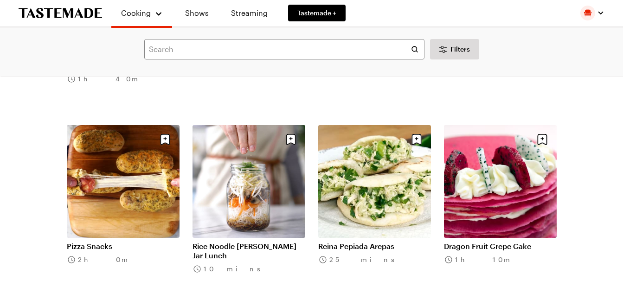
scroll to position [105794, 0]
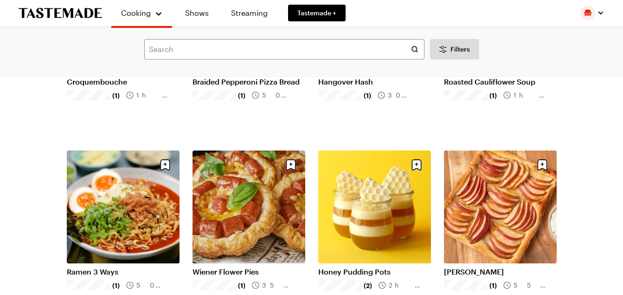
scroll to position [106908, 0]
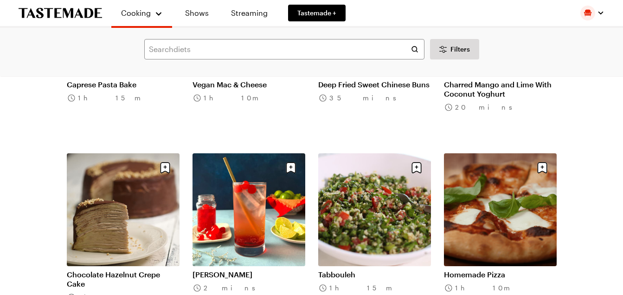
scroll to position [108055, 0]
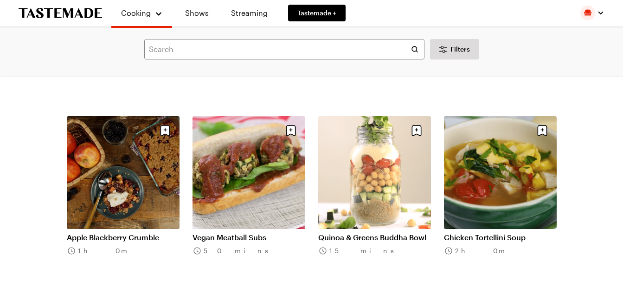
scroll to position [109185, 0]
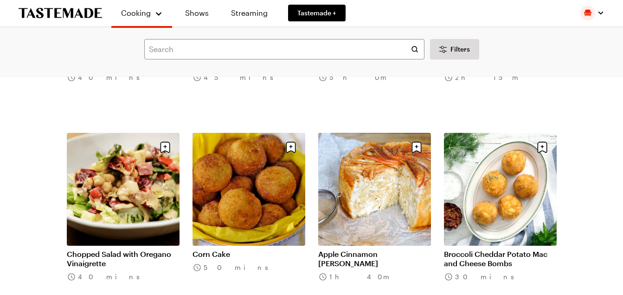
scroll to position [110326, 0]
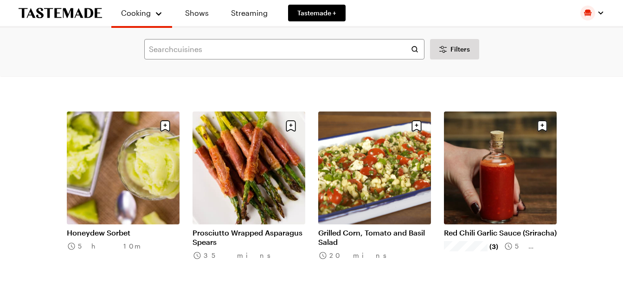
scroll to position [111665, 0]
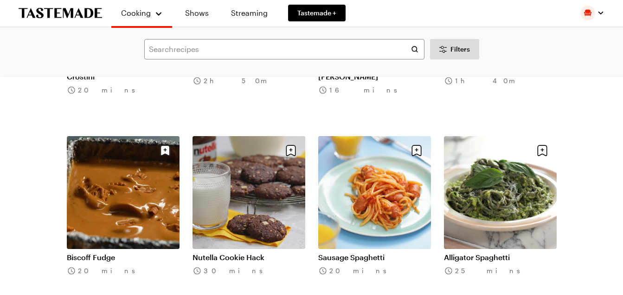
scroll to position [112606, 0]
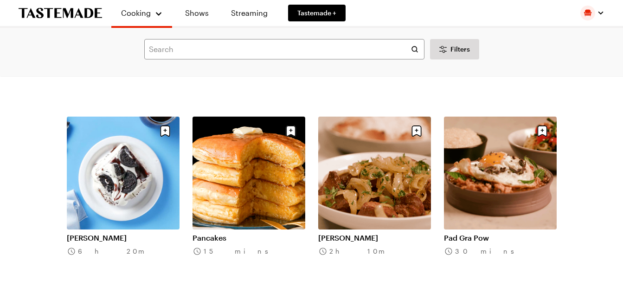
scroll to position [113545, 0]
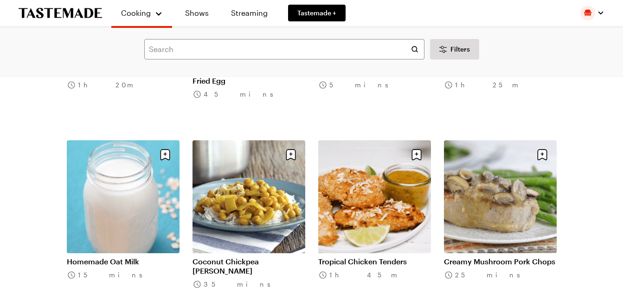
scroll to position [114868, 0]
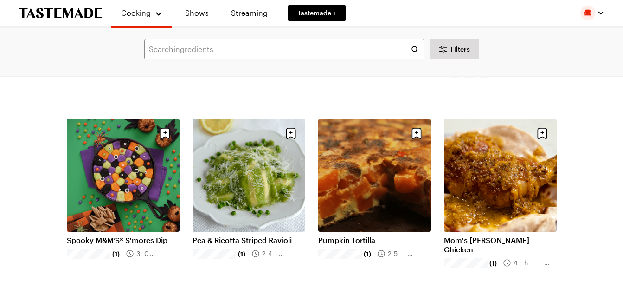
scroll to position [116190, 0]
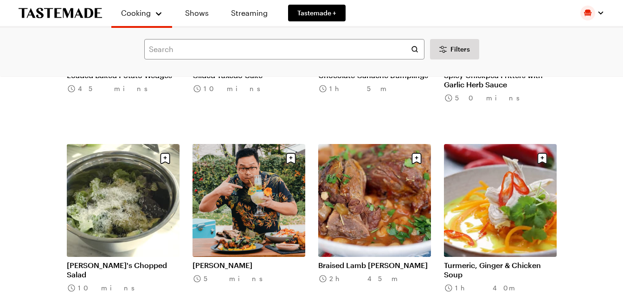
scroll to position [117144, 0]
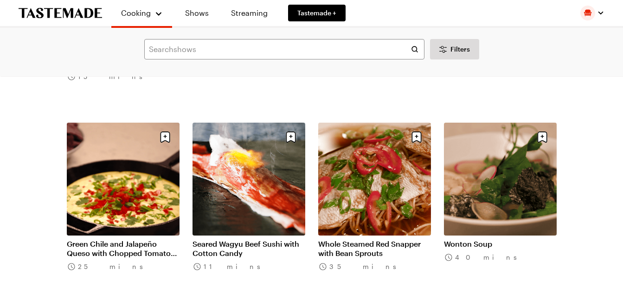
scroll to position [118309, 0]
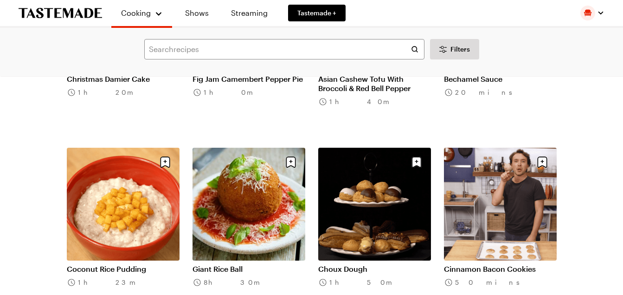
scroll to position [119439, 0]
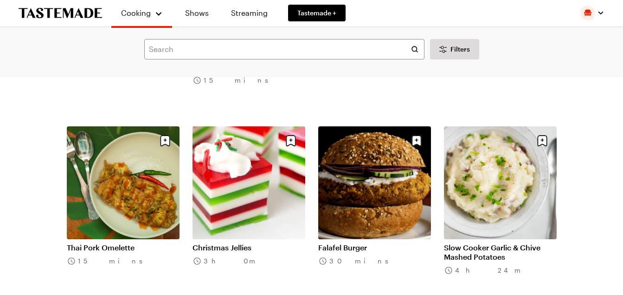
scroll to position [120583, 0]
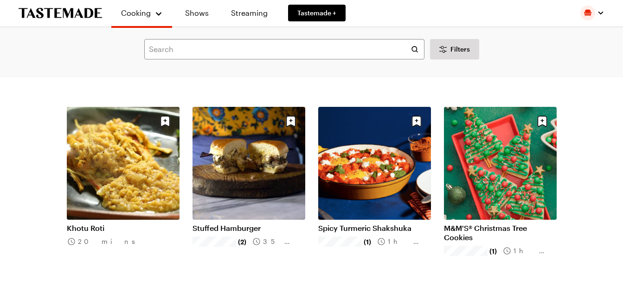
scroll to position [121719, 0]
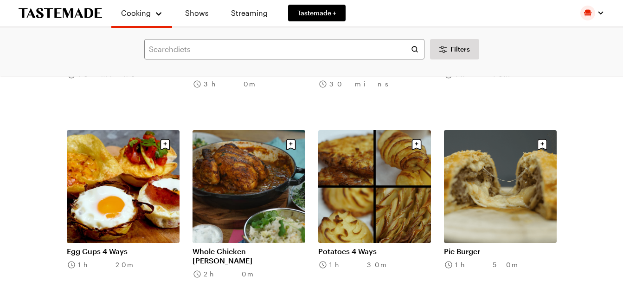
scroll to position [122852, 0]
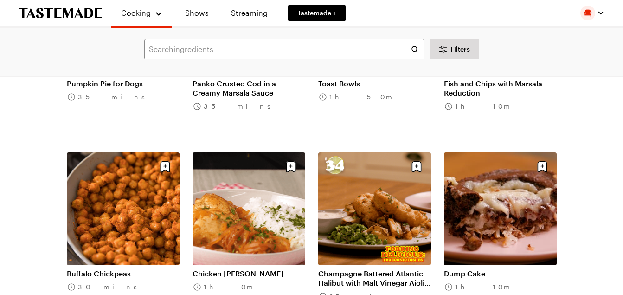
scroll to position [123987, 0]
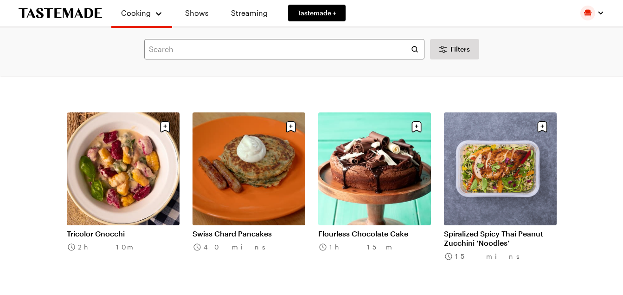
scroll to position [125141, 0]
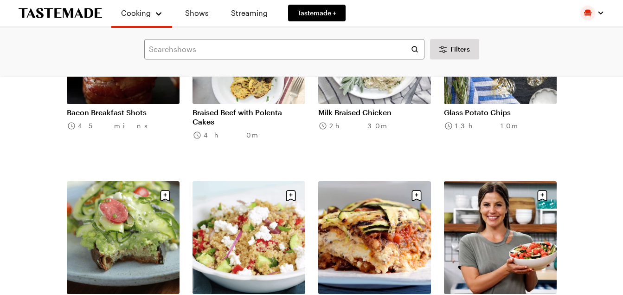
scroll to position [125890, 0]
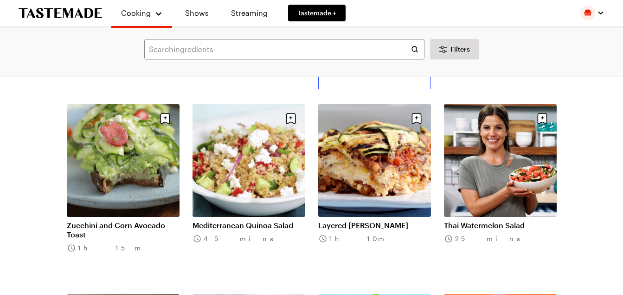
click at [406, 40] on link "Milk Braised Chicken" at bounding box center [374, 35] width 113 height 9
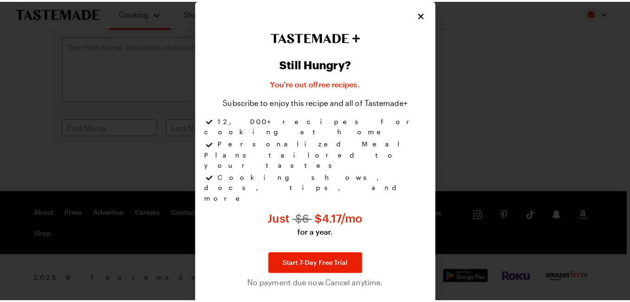
scroll to position [139, 0]
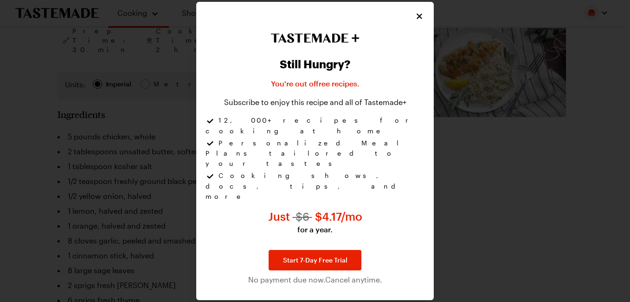
type textarea "x"
click at [423, 20] on icon "Close" at bounding box center [419, 15] width 9 height 9
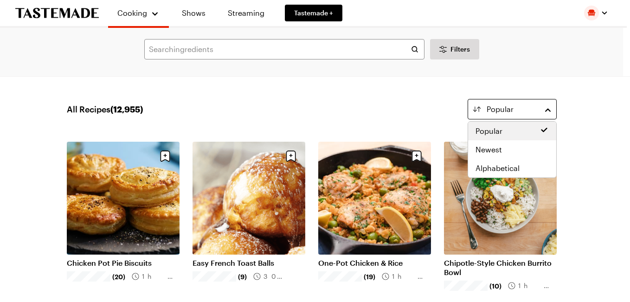
click at [546, 111] on button "Popular" at bounding box center [512, 109] width 89 height 20
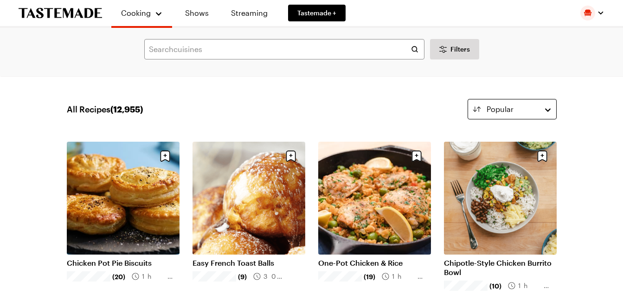
click at [546, 111] on button "Popular" at bounding box center [512, 109] width 89 height 20
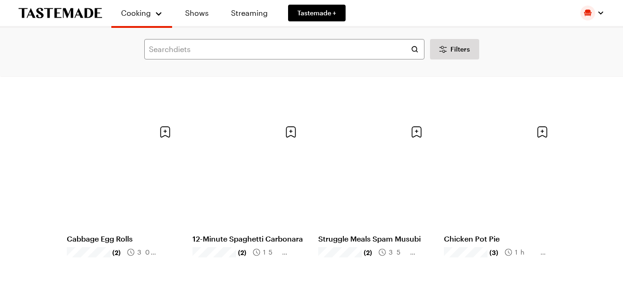
scroll to position [5926, 0]
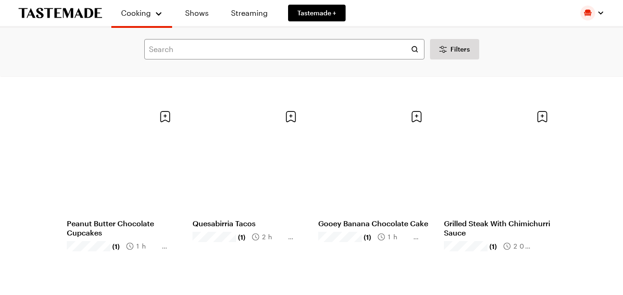
scroll to position [8204, 0]
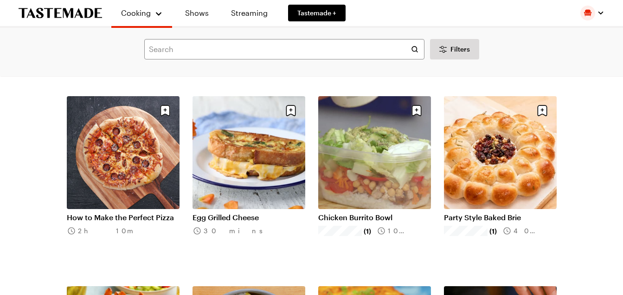
scroll to position [7925, 0]
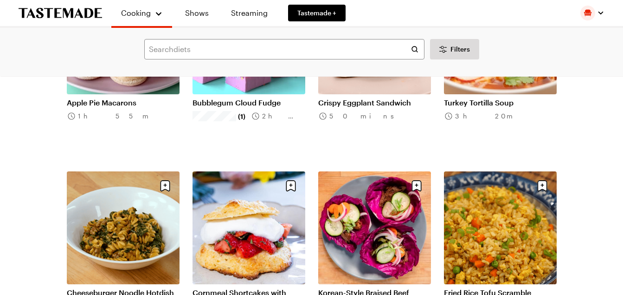
scroll to position [10199, 0]
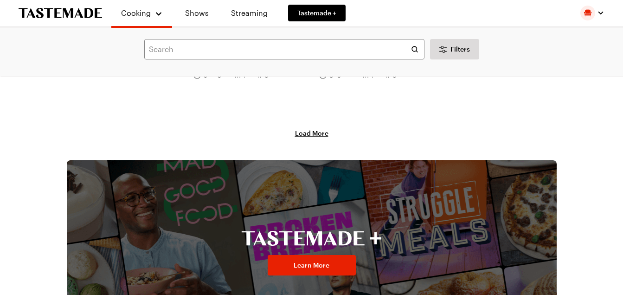
scroll to position [12544, 0]
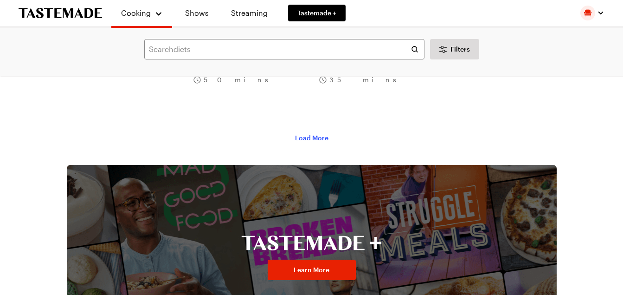
click at [321, 138] on span "Load More" at bounding box center [311, 137] width 33 height 9
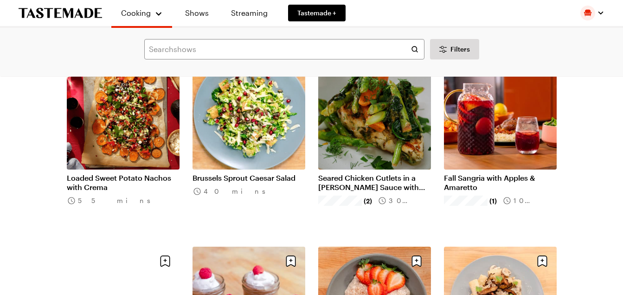
scroll to position [13472, 0]
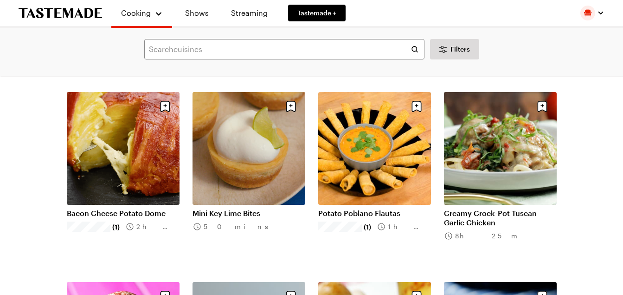
scroll to position [14308, 0]
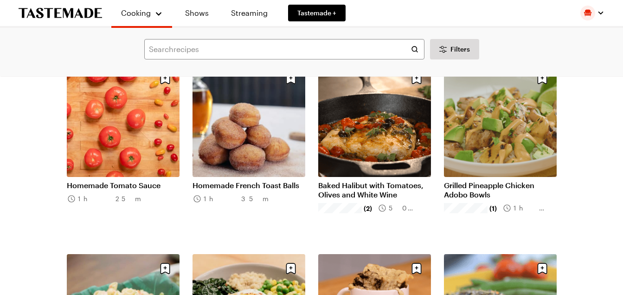
scroll to position [15654, 0]
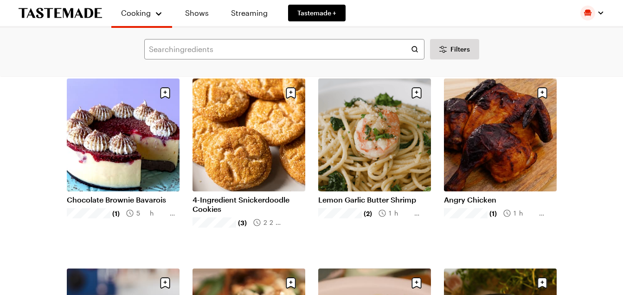
scroll to position [16814, 0]
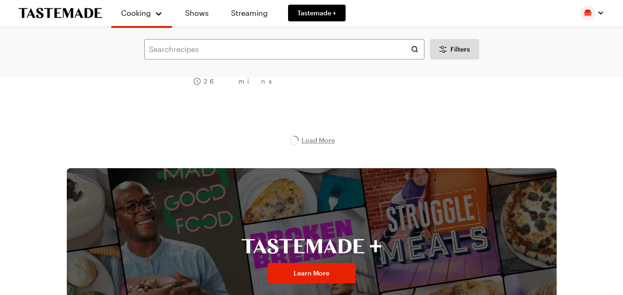
scroll to position [17139, 0]
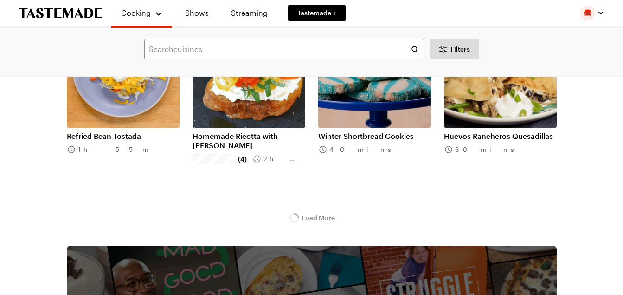
scroll to position [18206, 0]
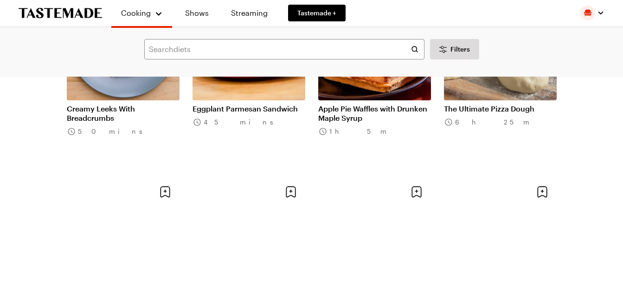
scroll to position [19367, 0]
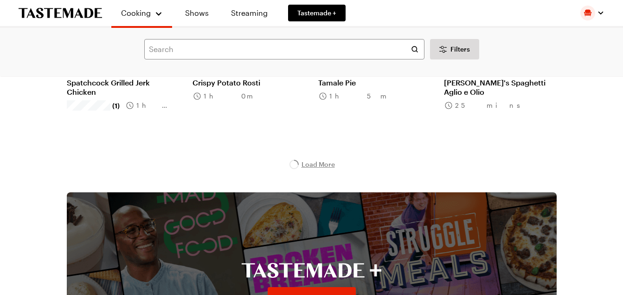
scroll to position [20527, 0]
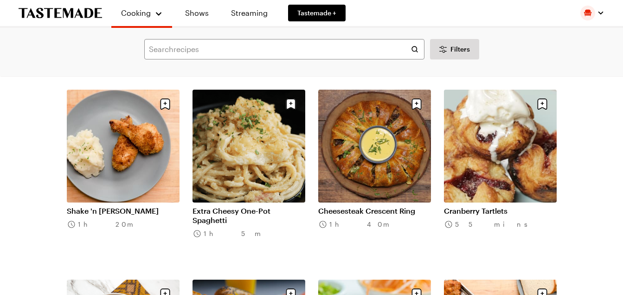
scroll to position [21941, 0]
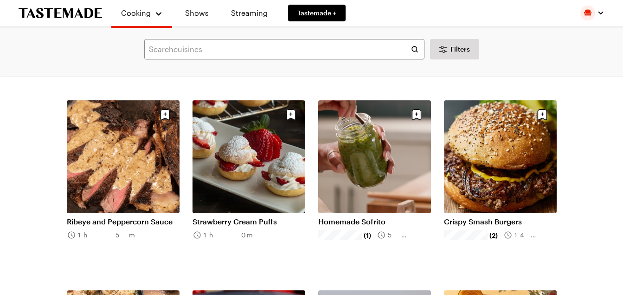
scroll to position [24379, 0]
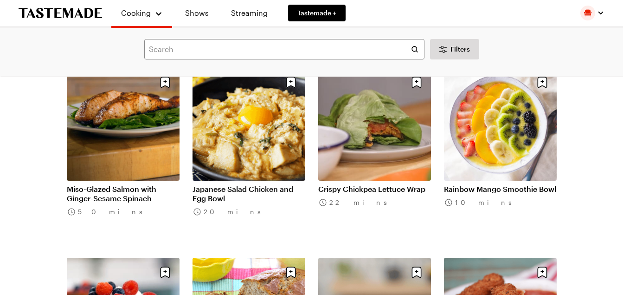
scroll to position [25911, 0]
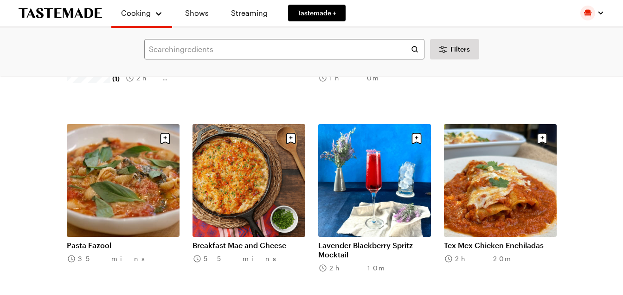
scroll to position [27164, 0]
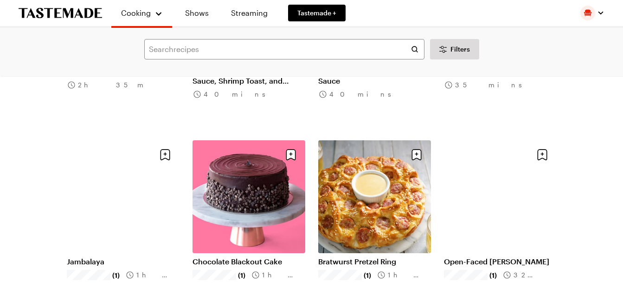
scroll to position [27535, 0]
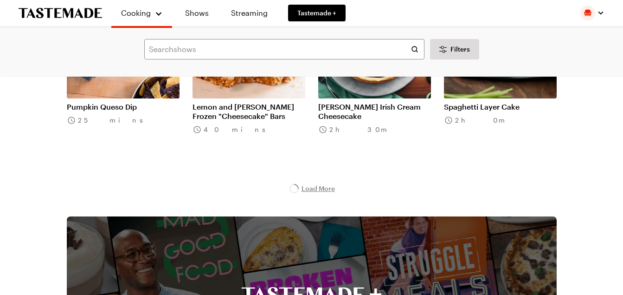
scroll to position [28463, 0]
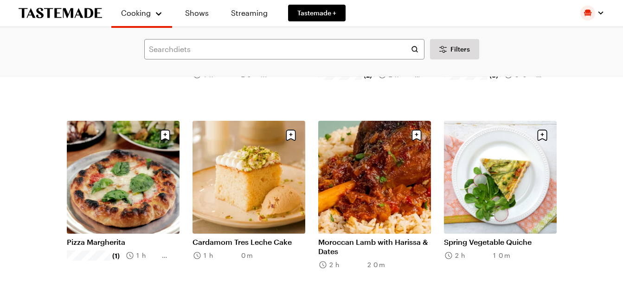
scroll to position [30598, 0]
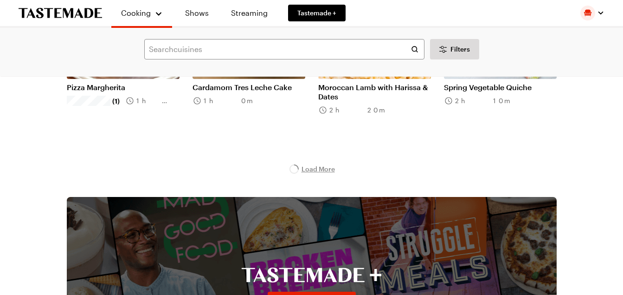
scroll to position [30737, 0]
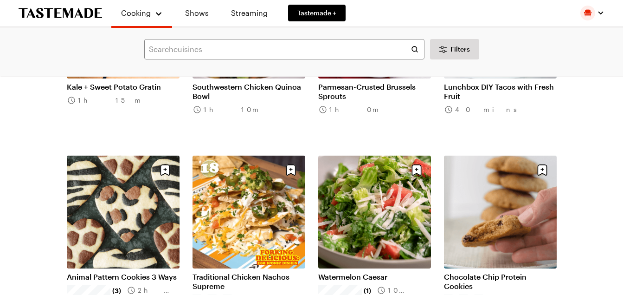
scroll to position [32083, 0]
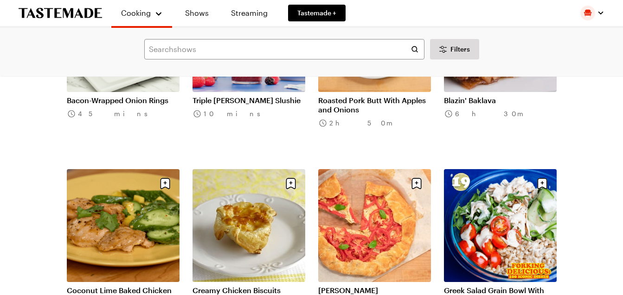
scroll to position [34021, 0]
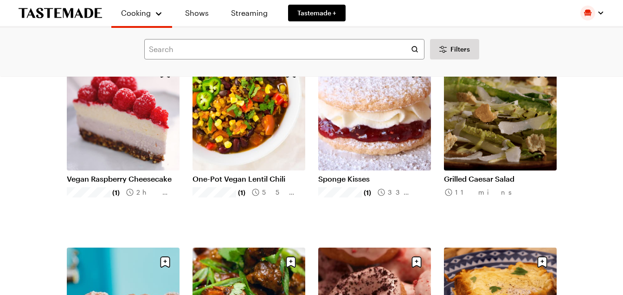
scroll to position [34846, 0]
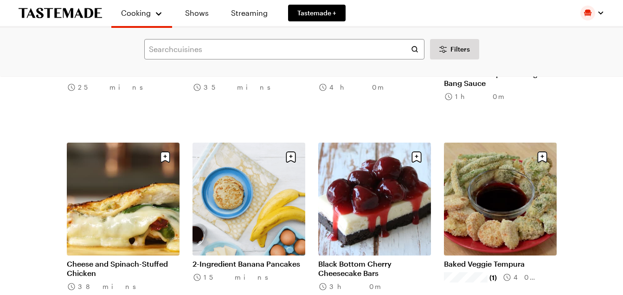
scroll to position [37421, 0]
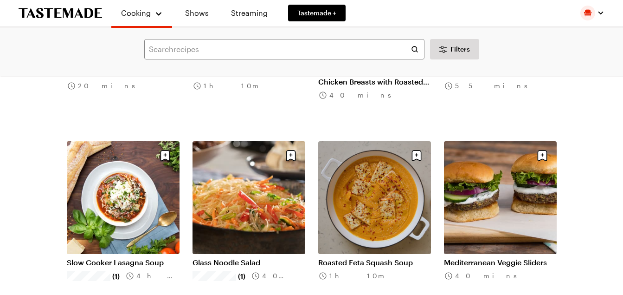
scroll to position [39698, 0]
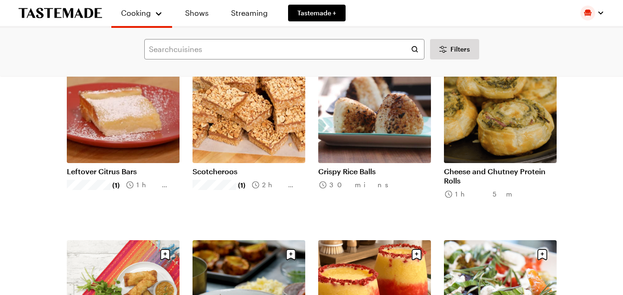
scroll to position [40719, 0]
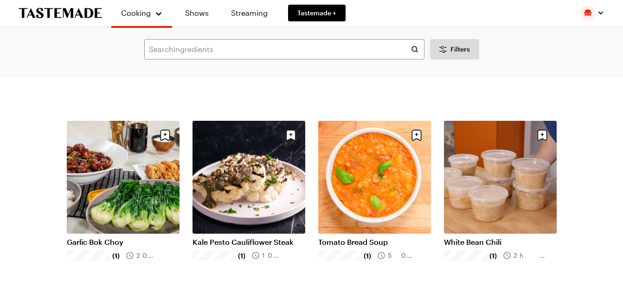
scroll to position [41982, 0]
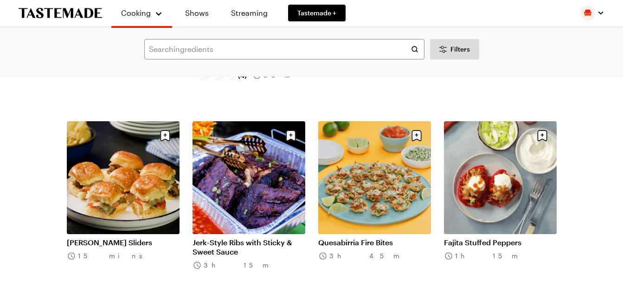
scroll to position [43132, 0]
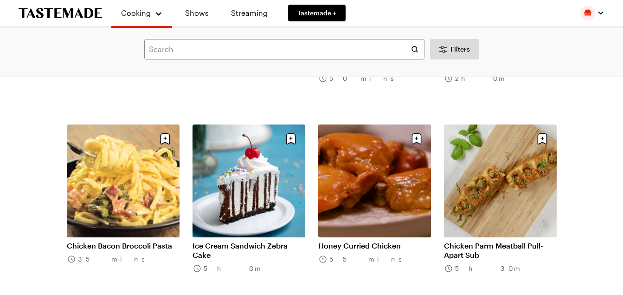
scroll to position [44276, 0]
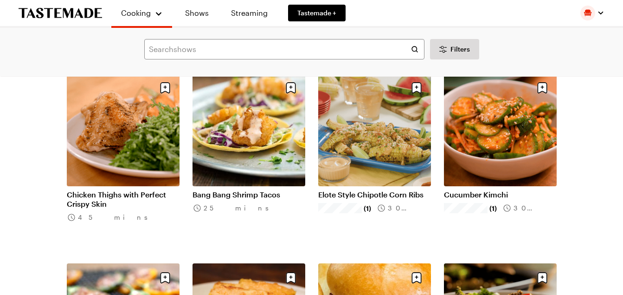
scroll to position [45267, 0]
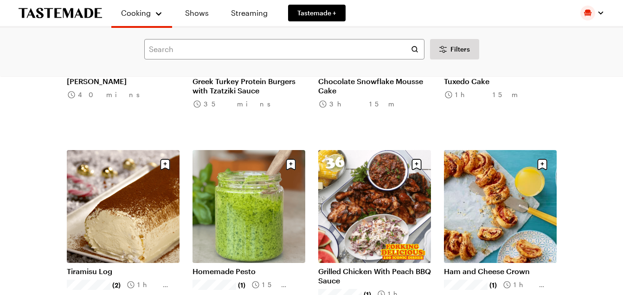
scroll to position [46520, 0]
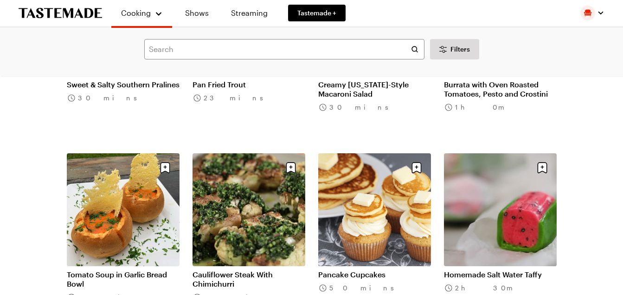
scroll to position [47680, 0]
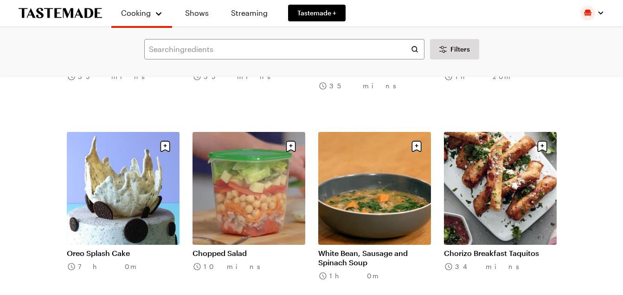
scroll to position [48824, 0]
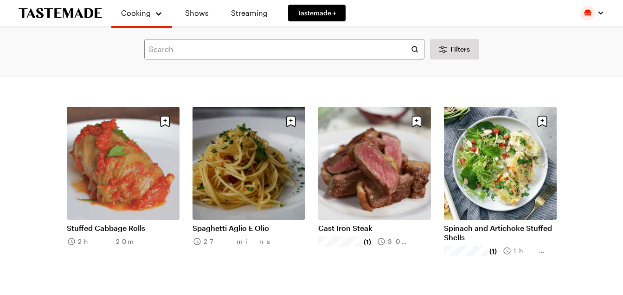
scroll to position [50047, 0]
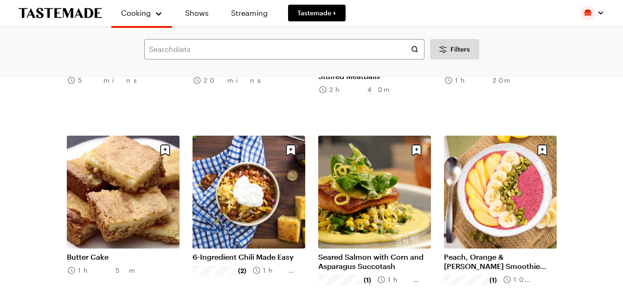
scroll to position [51086, 0]
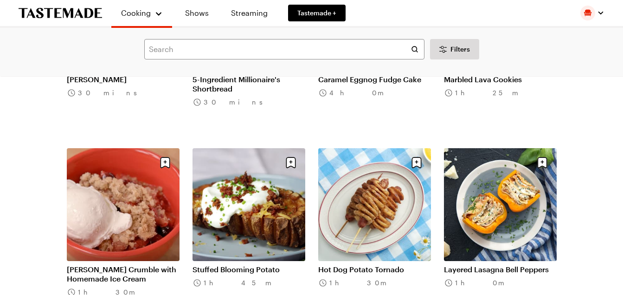
scroll to position [52236, 0]
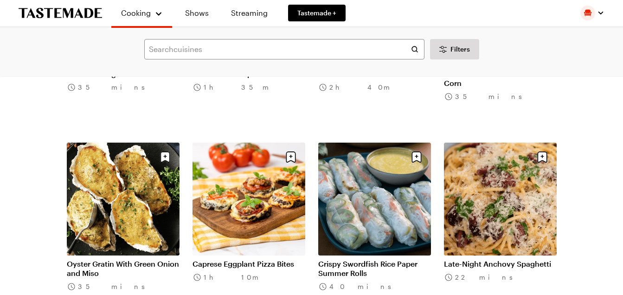
scroll to position [53363, 0]
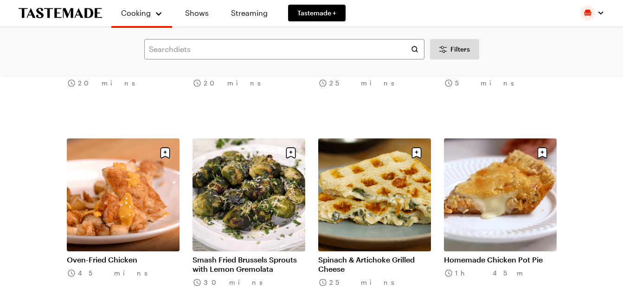
scroll to position [54628, 0]
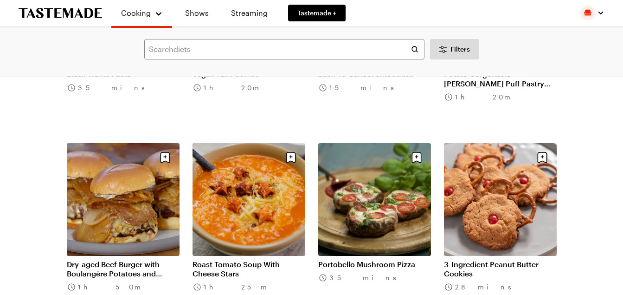
scroll to position [55653, 0]
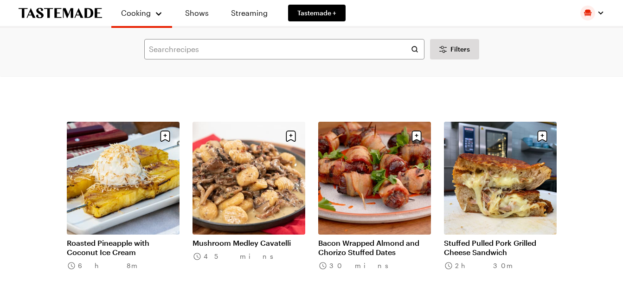
scroll to position [56803, 0]
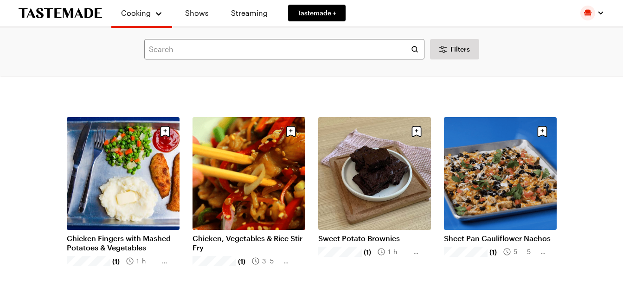
scroll to position [57937, 0]
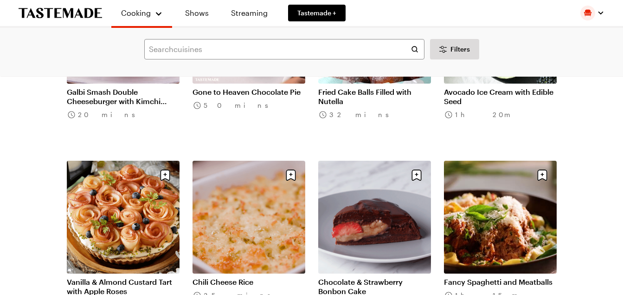
scroll to position [59059, 0]
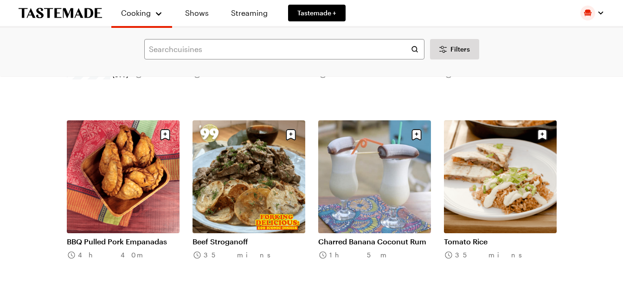
scroll to position [60212, 0]
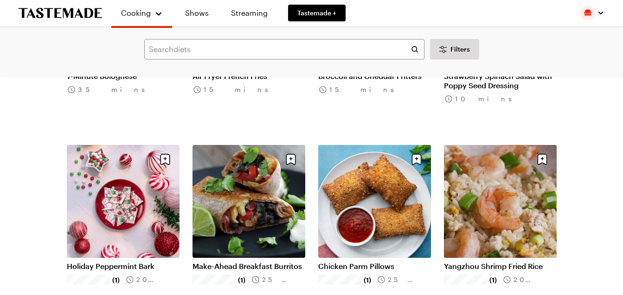
scroll to position [61363, 0]
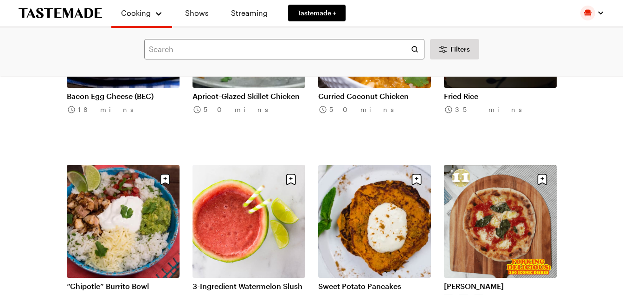
scroll to position [62476, 0]
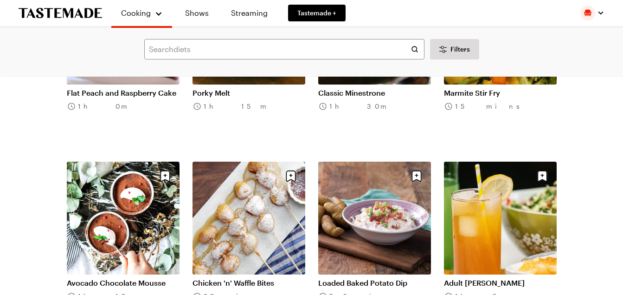
scroll to position [63637, 0]
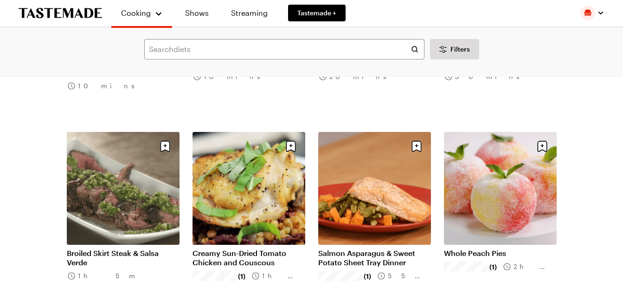
scroll to position [64760, 0]
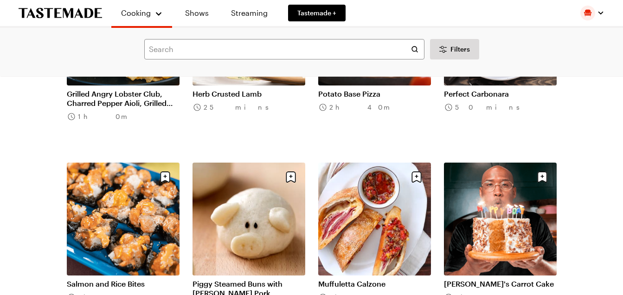
scroll to position [65642, 0]
